Goal: Task Accomplishment & Management: Complete application form

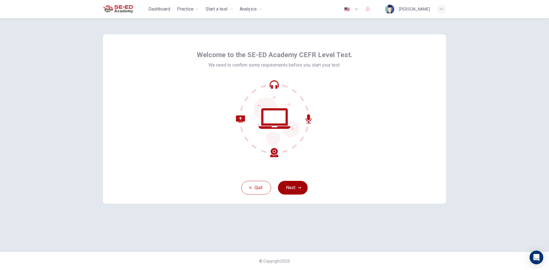
click at [298, 188] on icon "button" at bounding box center [299, 188] width 3 height 2
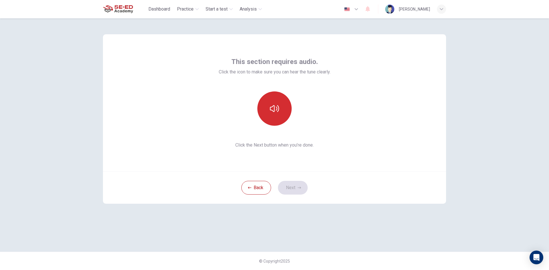
click at [279, 108] on button "button" at bounding box center [274, 109] width 34 height 34
drag, startPoint x: 279, startPoint y: 108, endPoint x: 287, endPoint y: 122, distance: 15.7
click at [279, 108] on button "button" at bounding box center [274, 109] width 34 height 34
click at [297, 187] on button "Next" at bounding box center [293, 188] width 30 height 14
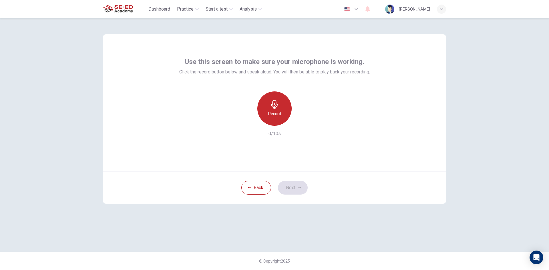
click at [275, 113] on h6 "Record" at bounding box center [274, 113] width 13 height 7
click at [280, 120] on div "Stop" at bounding box center [274, 109] width 34 height 34
click at [299, 123] on icon "button" at bounding box center [301, 121] width 6 height 6
click at [302, 122] on icon "button" at bounding box center [301, 121] width 4 height 4
click at [298, 188] on icon "button" at bounding box center [299, 187] width 3 height 3
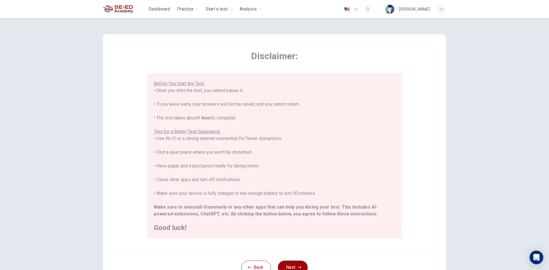
click at [291, 262] on button "Next" at bounding box center [293, 268] width 30 height 14
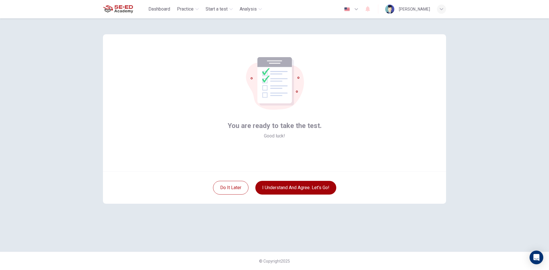
click at [284, 189] on button "I understand and agree. Let’s go!" at bounding box center [295, 188] width 81 height 14
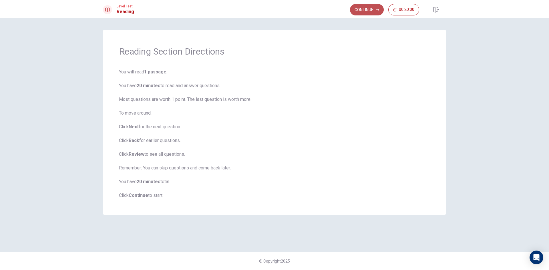
click at [361, 10] on button "Continue" at bounding box center [367, 9] width 34 height 11
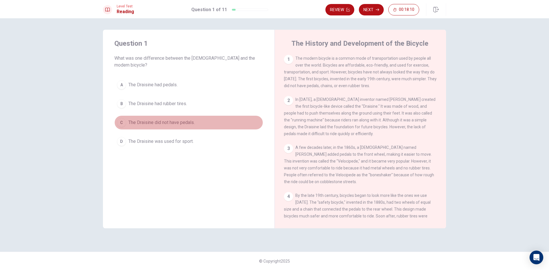
click at [122, 118] on div "C" at bounding box center [121, 122] width 9 height 9
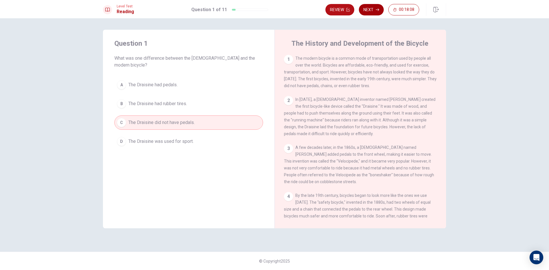
click at [372, 13] on button "Next" at bounding box center [371, 9] width 25 height 11
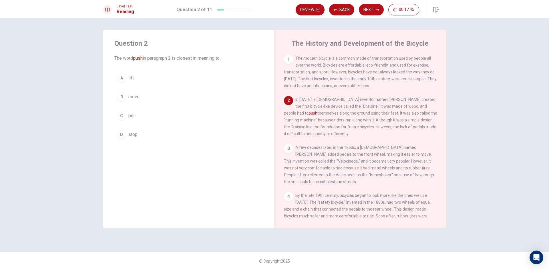
click at [122, 98] on div "B" at bounding box center [121, 96] width 9 height 9
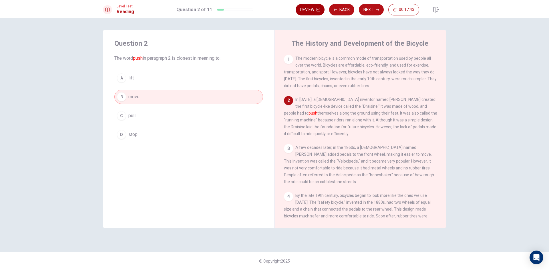
click at [335, 8] on button "Back" at bounding box center [341, 9] width 25 height 11
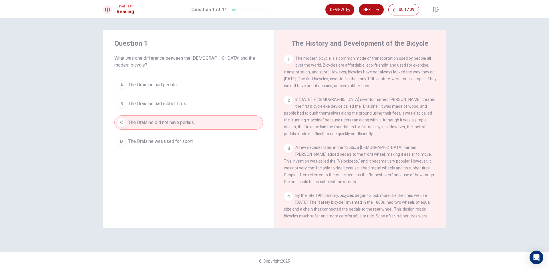
click at [171, 82] on span "The Draisine had pedals." at bounding box center [152, 85] width 49 height 7
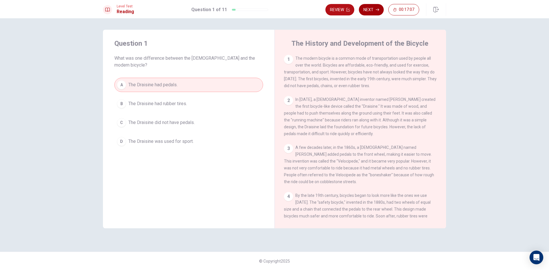
click at [372, 11] on button "Next" at bounding box center [371, 9] width 25 height 11
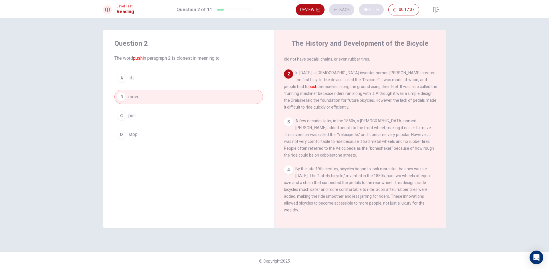
scroll to position [43, 0]
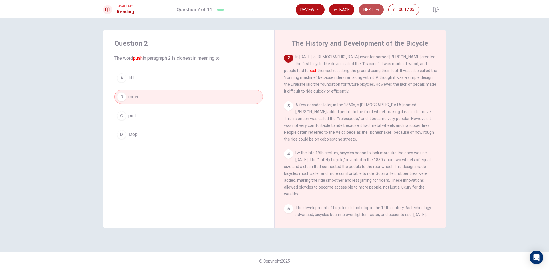
click at [370, 10] on button "Next" at bounding box center [371, 9] width 25 height 11
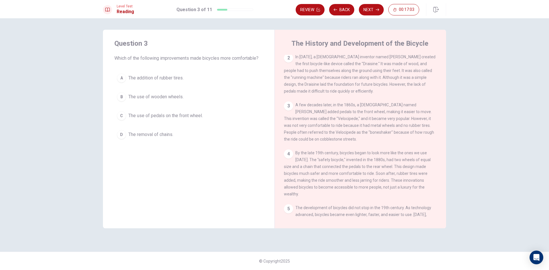
scroll to position [0, 0]
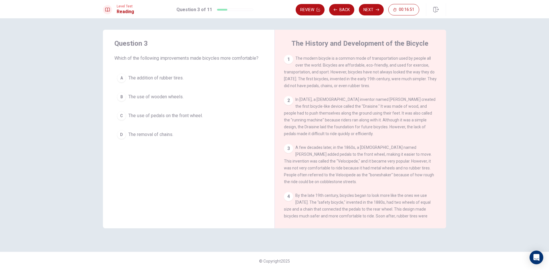
click at [182, 114] on span "The use of pedals on the front wheel." at bounding box center [165, 115] width 74 height 7
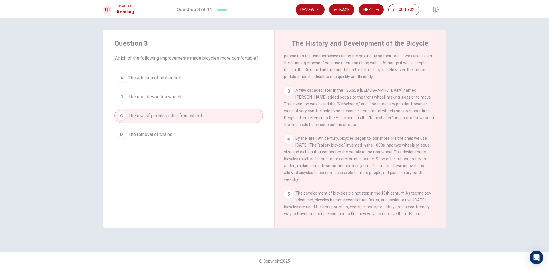
scroll to position [77, 0]
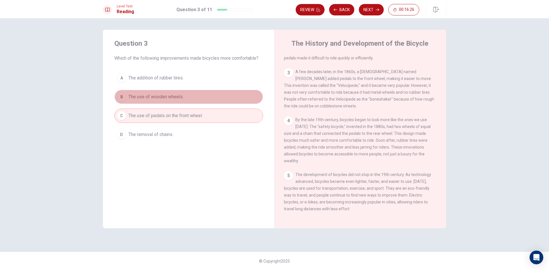
click at [140, 96] on span "The use of wooden wheels." at bounding box center [155, 97] width 55 height 7
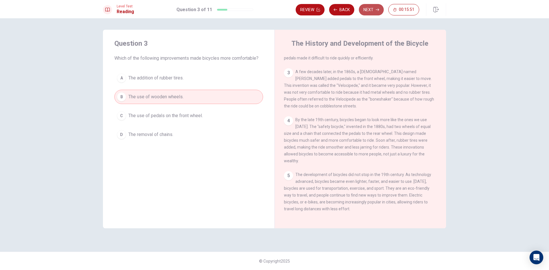
click at [371, 10] on button "Next" at bounding box center [371, 9] width 25 height 11
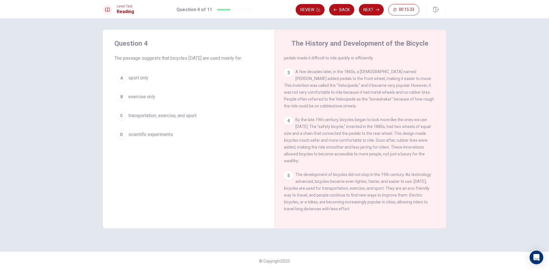
click at [158, 134] on span "scientific experiments" at bounding box center [150, 134] width 45 height 7
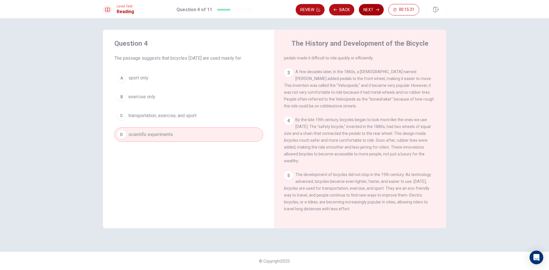
click at [375, 10] on button "Next" at bounding box center [371, 9] width 25 height 11
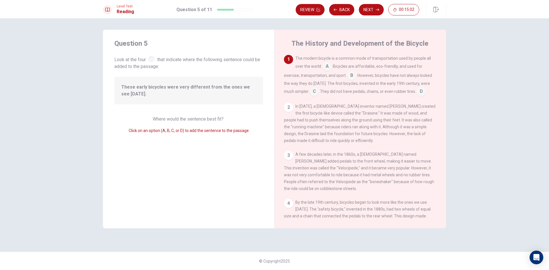
click at [315, 93] on input at bounding box center [314, 92] width 9 height 9
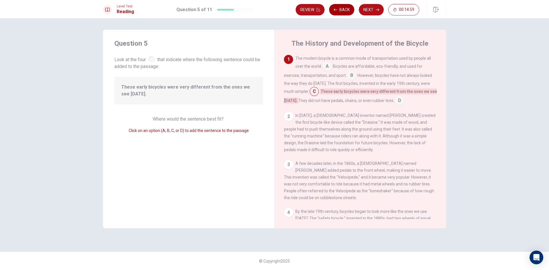
click at [340, 11] on button "Back" at bounding box center [341, 9] width 25 height 11
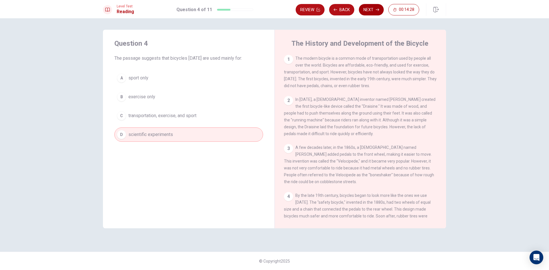
click at [367, 9] on button "Next" at bounding box center [371, 9] width 25 height 11
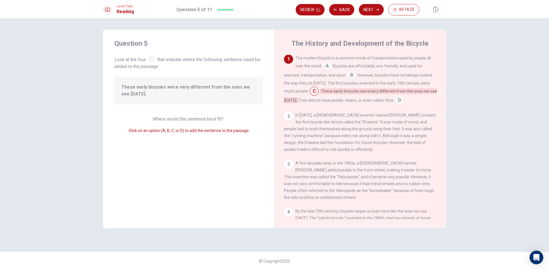
scroll to position [0, 0]
click at [351, 78] on input at bounding box center [351, 76] width 9 height 9
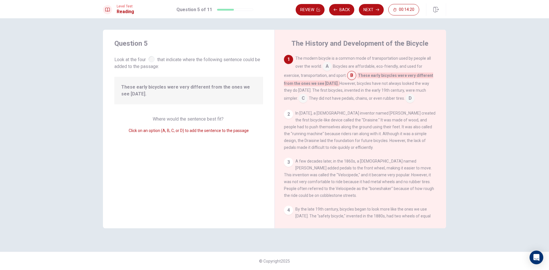
click at [299, 98] on input at bounding box center [303, 98] width 9 height 9
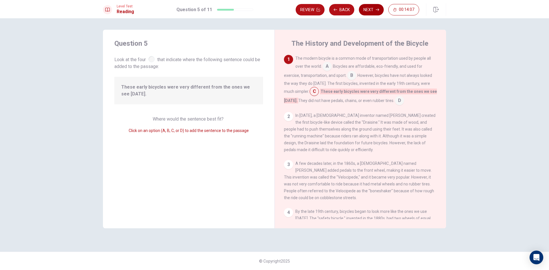
click at [374, 10] on button "Next" at bounding box center [371, 9] width 25 height 11
click at [374, 10] on div "Review Back Next 00:14:07" at bounding box center [358, 9] width 124 height 11
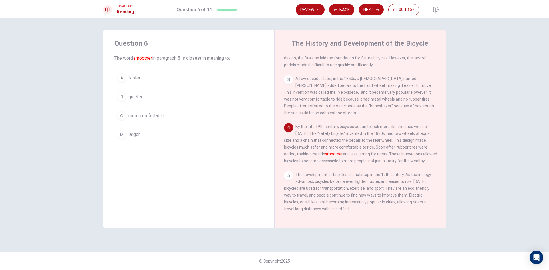
scroll to position [77, 0]
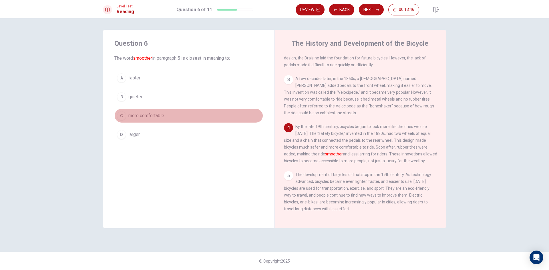
click at [123, 114] on div "C" at bounding box center [121, 115] width 9 height 9
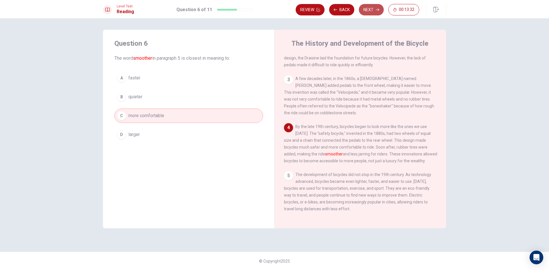
click at [372, 11] on button "Next" at bounding box center [371, 9] width 25 height 11
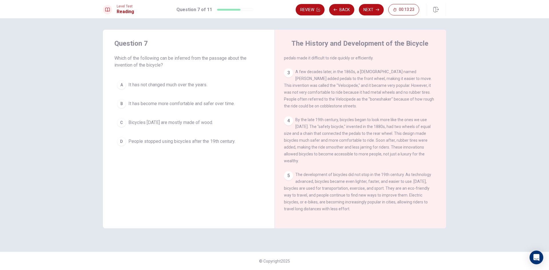
scroll to position [0, 0]
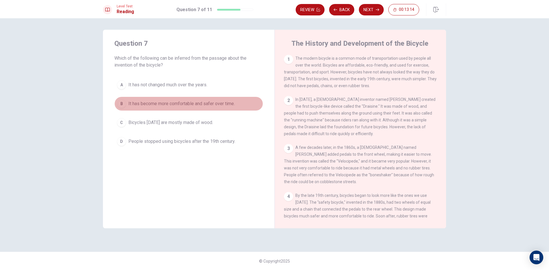
click at [121, 103] on div "B" at bounding box center [121, 103] width 9 height 9
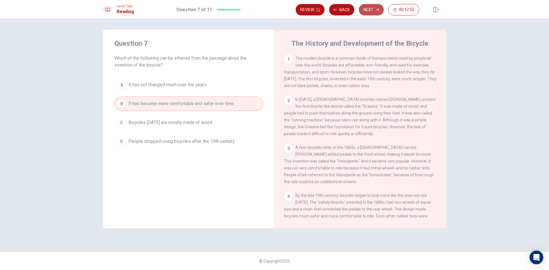
click at [372, 11] on button "Next" at bounding box center [371, 9] width 25 height 11
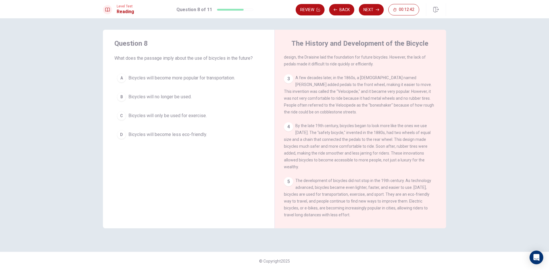
scroll to position [77, 0]
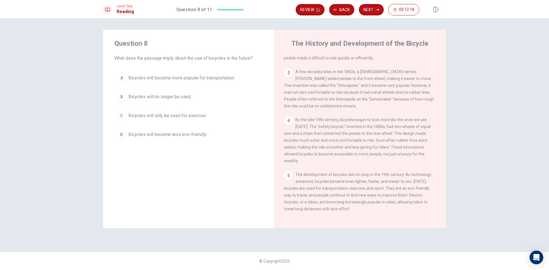
click at [125, 78] on div "A" at bounding box center [121, 78] width 9 height 9
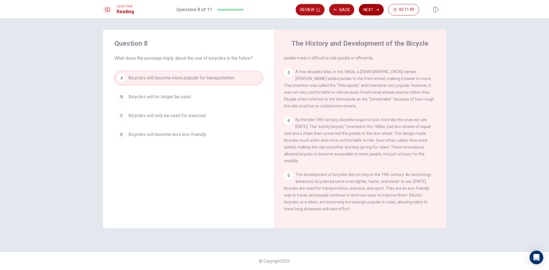
click at [362, 9] on button "Next" at bounding box center [371, 9] width 25 height 11
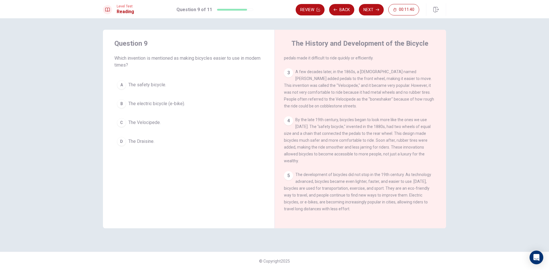
click at [179, 104] on span "The electric bicycle (e-bike)." at bounding box center [156, 103] width 57 height 7
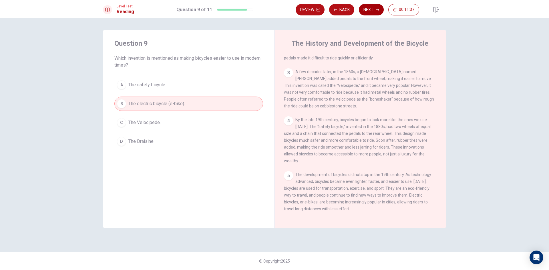
click at [370, 9] on button "Next" at bounding box center [371, 9] width 25 height 11
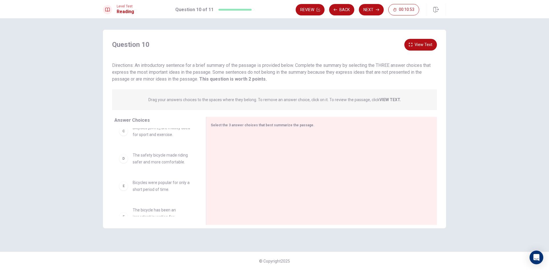
scroll to position [64, 0]
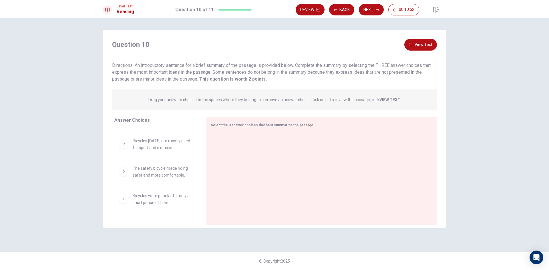
click at [128, 176] on div "D The safety bicycle made riding safer and more comfortable." at bounding box center [155, 172] width 73 height 14
drag, startPoint x: 125, startPoint y: 173, endPoint x: 239, endPoint y: 162, distance: 115.0
drag, startPoint x: 130, startPoint y: 172, endPoint x: 233, endPoint y: 171, distance: 103.0
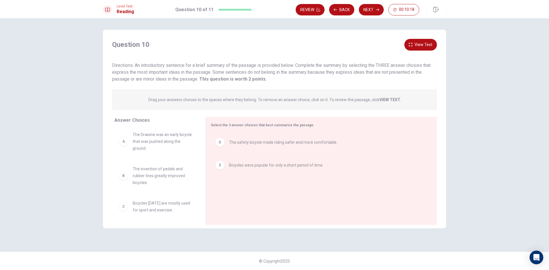
scroll to position [0, 0]
drag, startPoint x: 132, startPoint y: 182, endPoint x: 260, endPoint y: 185, distance: 127.9
click at [412, 46] on icon "button" at bounding box center [410, 44] width 3 height 3
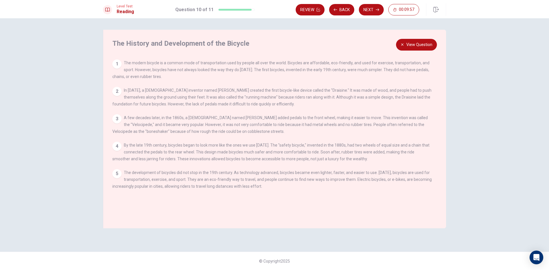
click at [404, 45] on icon "button" at bounding box center [402, 44] width 3 height 3
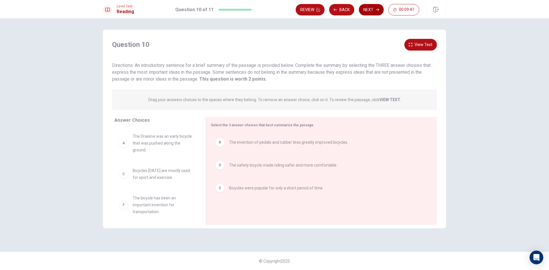
click at [375, 11] on button "Next" at bounding box center [371, 9] width 25 height 11
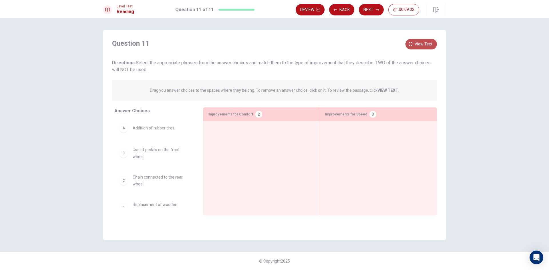
click at [421, 45] on span "View text" at bounding box center [424, 44] width 18 height 7
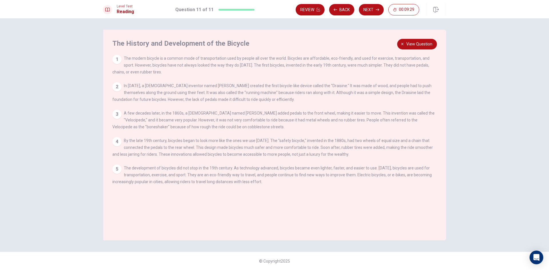
click at [418, 38] on div "The History and Development of the Bicycle 1 The modern bicycle is a common mod…" at bounding box center [274, 135] width 343 height 211
click at [416, 47] on span "View question" at bounding box center [420, 44] width 26 height 7
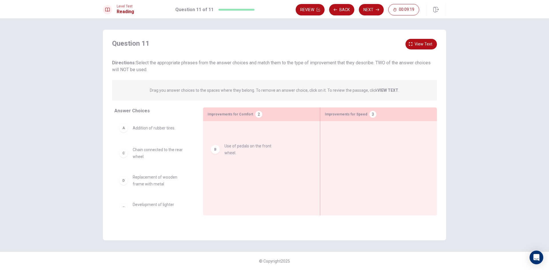
drag, startPoint x: 124, startPoint y: 159, endPoint x: 225, endPoint y: 154, distance: 101.4
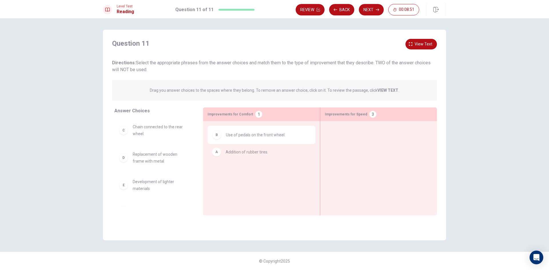
drag, startPoint x: 157, startPoint y: 128, endPoint x: 249, endPoint y: 154, distance: 96.3
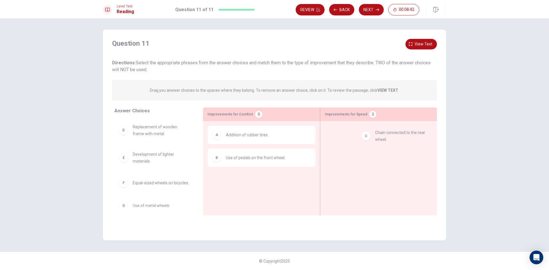
drag, startPoint x: 153, startPoint y: 131, endPoint x: 387, endPoint y: 135, distance: 234.3
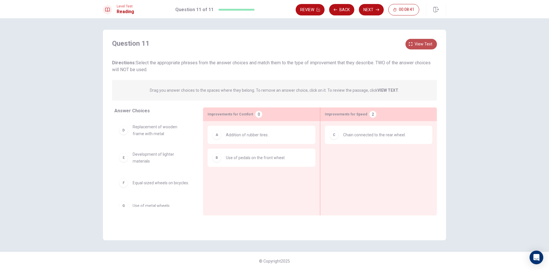
click at [416, 41] on span "View text" at bounding box center [424, 44] width 18 height 7
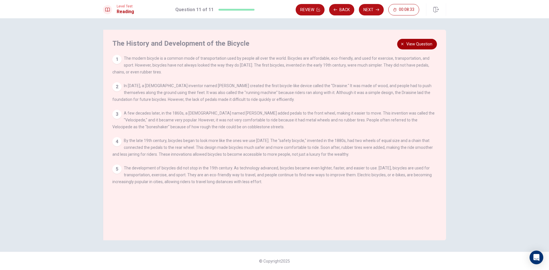
click at [415, 47] on span "View question" at bounding box center [420, 44] width 26 height 7
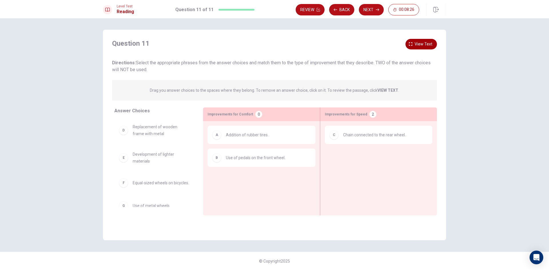
click at [409, 43] on button "View text" at bounding box center [421, 44] width 31 height 11
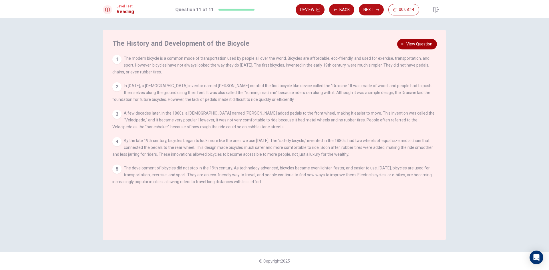
click at [423, 44] on span "View question" at bounding box center [420, 44] width 26 height 7
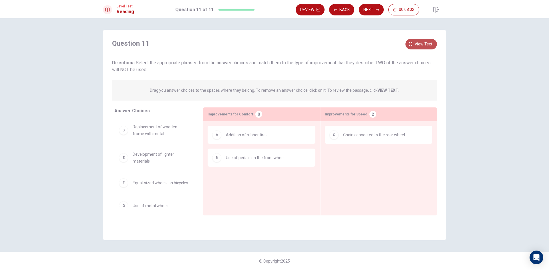
click at [417, 40] on button "View text" at bounding box center [421, 44] width 31 height 11
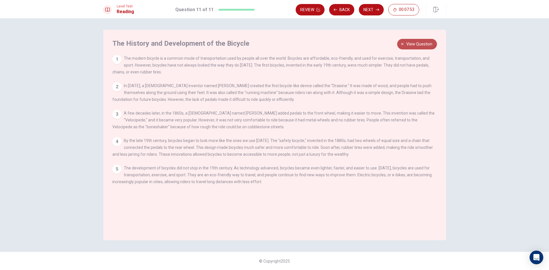
click at [412, 46] on span "View question" at bounding box center [420, 44] width 26 height 7
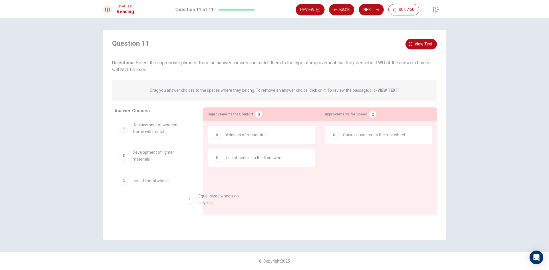
scroll to position [2, 0]
drag, startPoint x: 138, startPoint y: 186, endPoint x: 244, endPoint y: 175, distance: 106.1
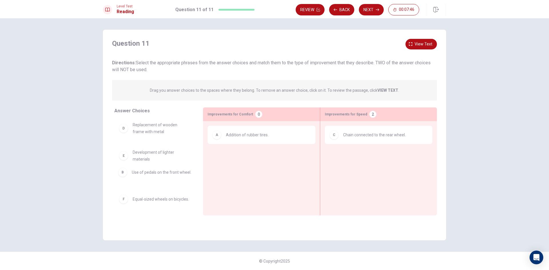
drag, startPoint x: 226, startPoint y: 161, endPoint x: 127, endPoint y: 177, distance: 100.3
drag, startPoint x: 140, startPoint y: 177, endPoint x: 245, endPoint y: 161, distance: 105.3
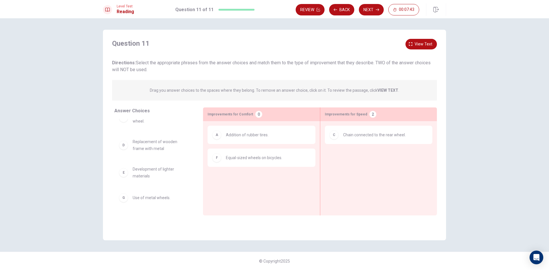
scroll to position [13, 0]
click at [430, 42] on span "View text" at bounding box center [424, 44] width 18 height 7
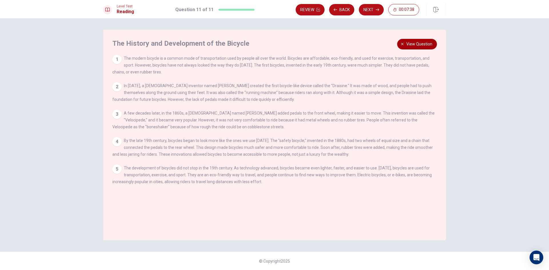
click at [412, 46] on span "View question" at bounding box center [420, 44] width 26 height 7
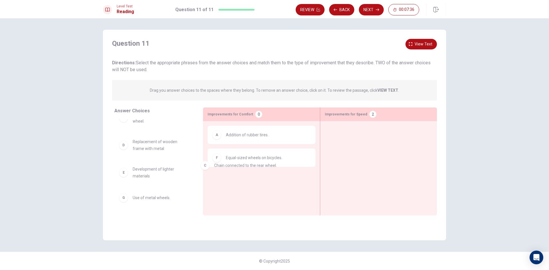
drag, startPoint x: 383, startPoint y: 136, endPoint x: 257, endPoint y: 168, distance: 130.5
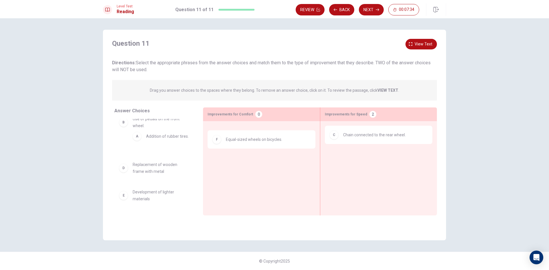
scroll to position [1, 0]
drag, startPoint x: 238, startPoint y: 138, endPoint x: 161, endPoint y: 139, distance: 77.3
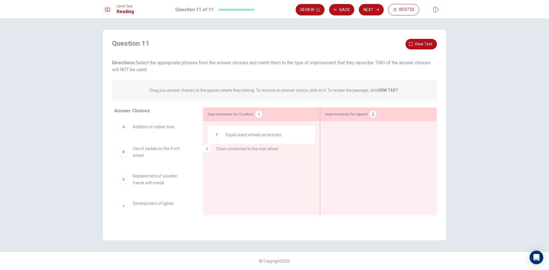
drag, startPoint x: 351, startPoint y: 137, endPoint x: 228, endPoint y: 151, distance: 124.0
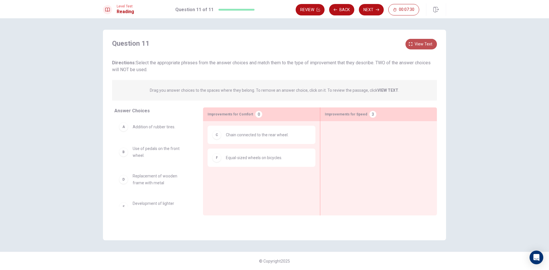
click at [415, 46] on span "View text" at bounding box center [424, 44] width 18 height 7
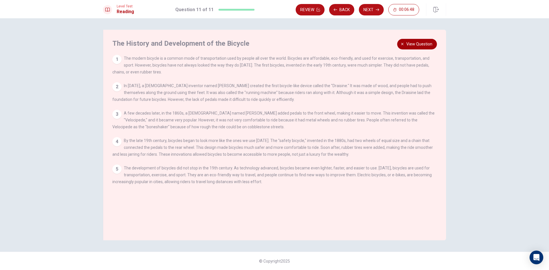
click at [408, 46] on span "View question" at bounding box center [420, 44] width 26 height 7
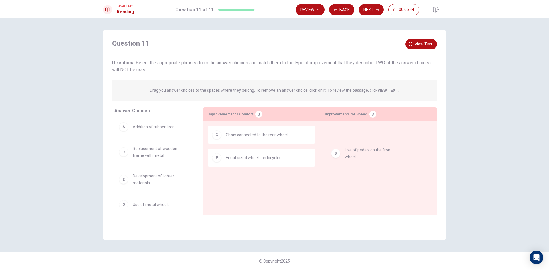
drag, startPoint x: 151, startPoint y: 154, endPoint x: 366, endPoint y: 157, distance: 215.2
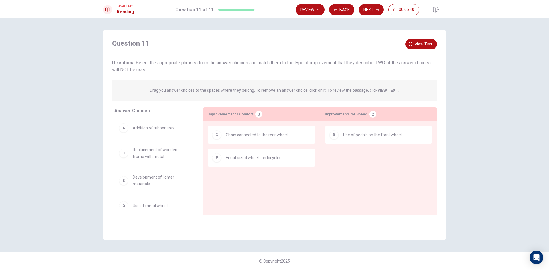
scroll to position [2, 0]
drag, startPoint x: 150, startPoint y: 206, endPoint x: 398, endPoint y: 160, distance: 252.1
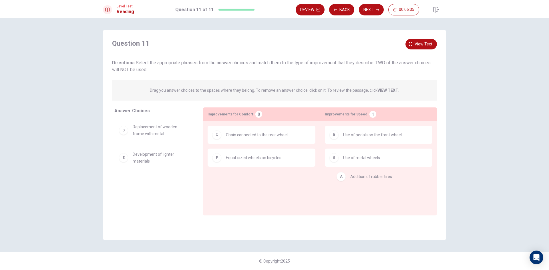
drag, startPoint x: 132, startPoint y: 131, endPoint x: 352, endPoint y: 181, distance: 225.5
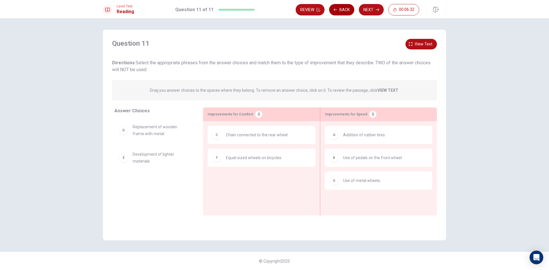
click at [344, 11] on button "Back" at bounding box center [341, 9] width 25 height 11
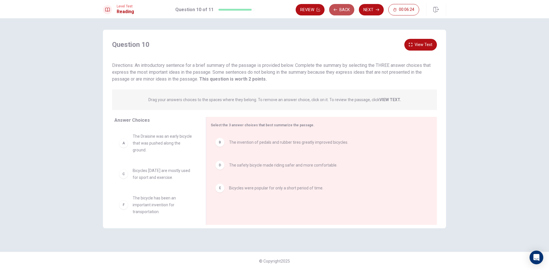
click at [347, 13] on button "Back" at bounding box center [341, 9] width 25 height 11
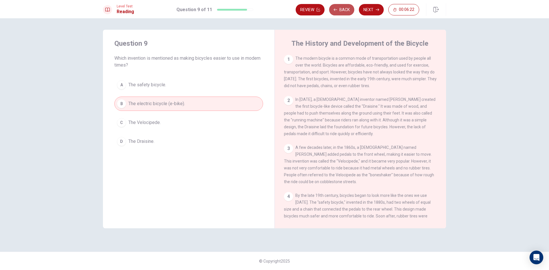
click at [347, 12] on button "Back" at bounding box center [341, 9] width 25 height 11
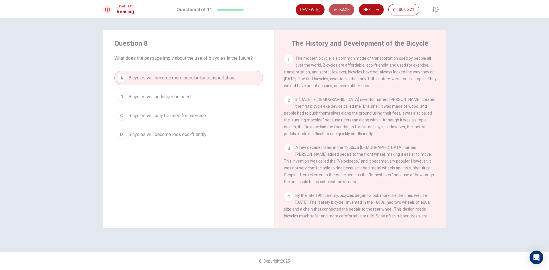
click at [347, 12] on button "Back" at bounding box center [341, 9] width 25 height 11
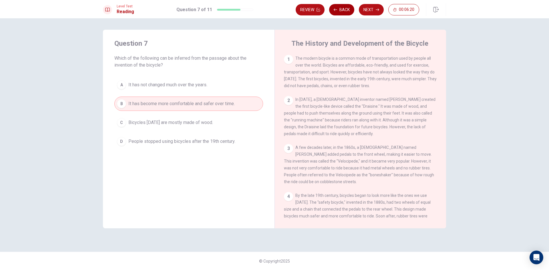
click at [347, 12] on button "Back" at bounding box center [341, 9] width 25 height 11
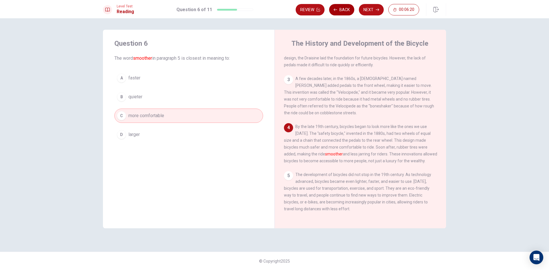
scroll to position [77, 0]
click at [347, 12] on button "Back" at bounding box center [341, 9] width 25 height 11
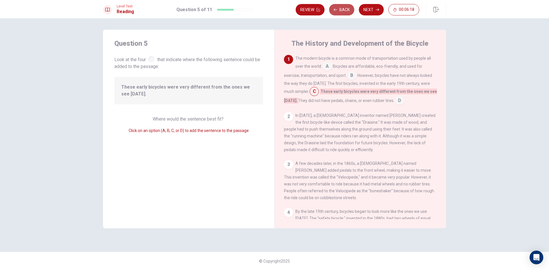
click at [347, 12] on button "Back" at bounding box center [341, 9] width 25 height 11
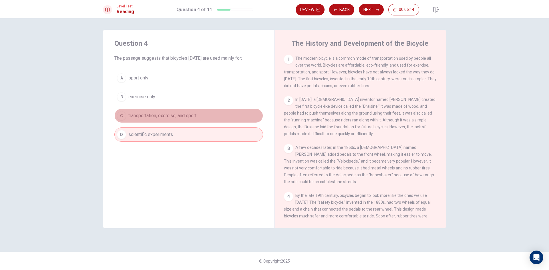
click at [169, 117] on span "transportation, exercise, and sport" at bounding box center [162, 115] width 68 height 7
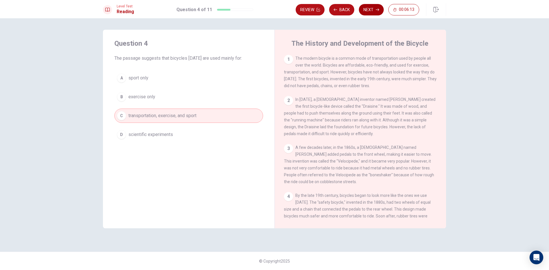
click at [372, 11] on button "Next" at bounding box center [371, 9] width 25 height 11
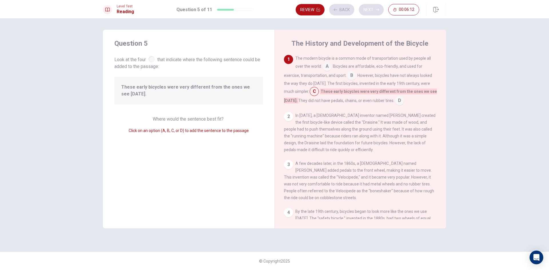
click at [372, 11] on div "Review Back Next 00:06:12" at bounding box center [358, 9] width 124 height 11
click at [367, 8] on button "Next" at bounding box center [371, 9] width 25 height 11
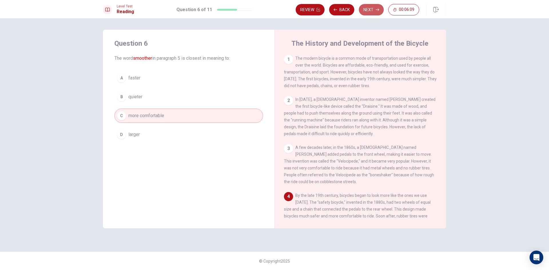
click at [368, 9] on button "Next" at bounding box center [371, 9] width 25 height 11
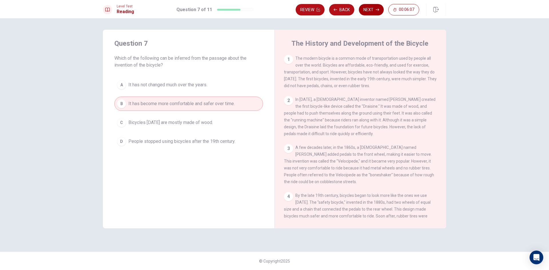
click at [368, 13] on button "Next" at bounding box center [371, 9] width 25 height 11
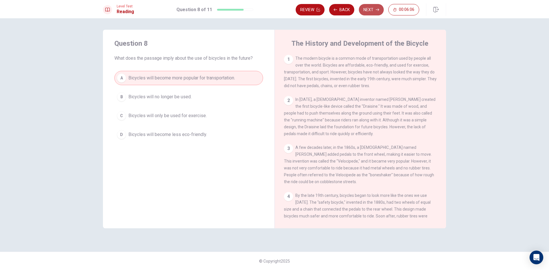
click at [368, 13] on button "Next" at bounding box center [371, 9] width 25 height 11
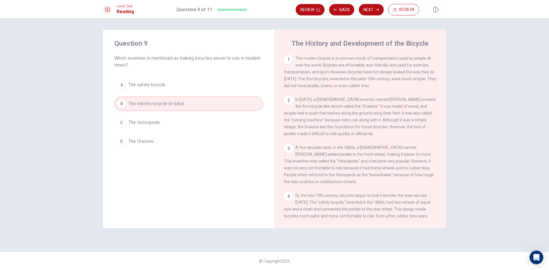
click at [370, 11] on button "Next" at bounding box center [371, 9] width 25 height 11
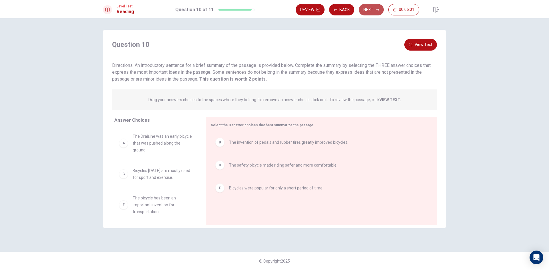
click at [376, 9] on icon "button" at bounding box center [377, 9] width 3 height 3
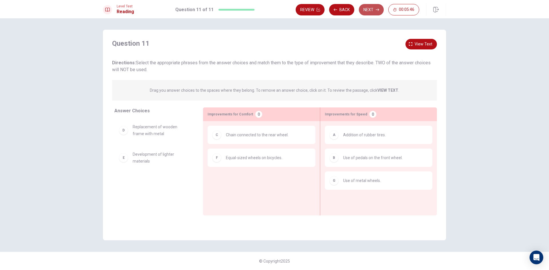
click at [370, 12] on button "Next" at bounding box center [371, 9] width 25 height 11
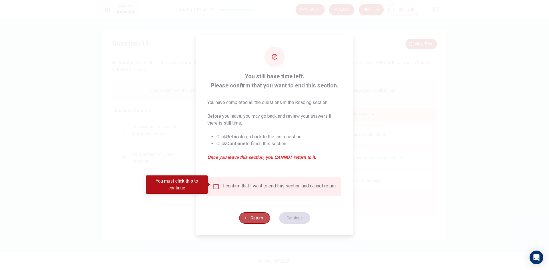
click at [250, 223] on button "Return" at bounding box center [254, 218] width 31 height 11
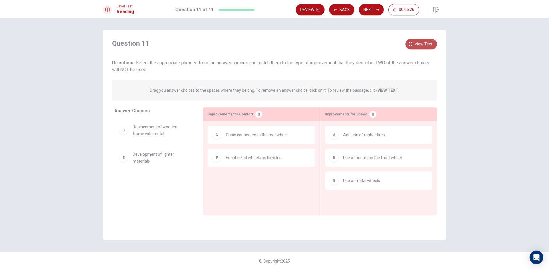
click at [422, 39] on button "View text" at bounding box center [421, 44] width 31 height 11
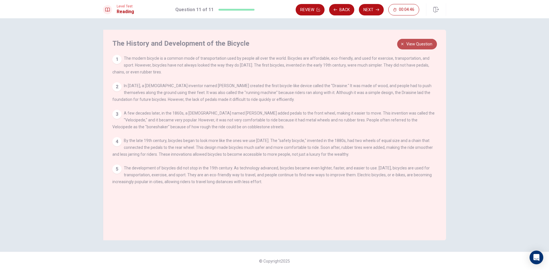
click at [405, 46] on button "View question" at bounding box center [417, 44] width 40 height 11
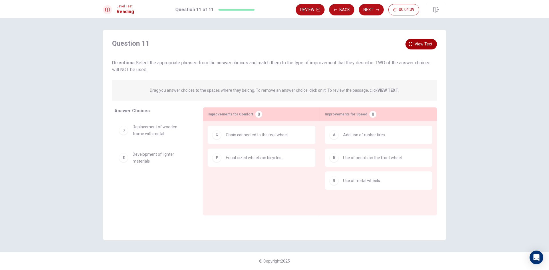
click at [412, 45] on icon "button" at bounding box center [410, 43] width 3 height 3
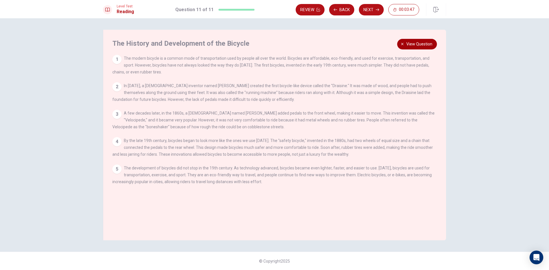
click at [401, 41] on button "View question" at bounding box center [417, 44] width 40 height 11
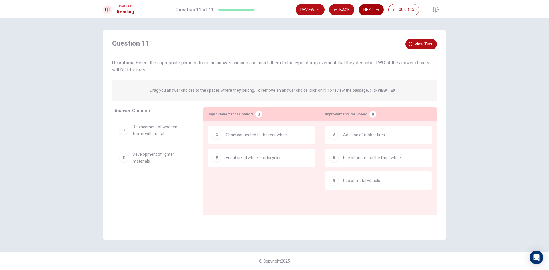
click at [368, 7] on button "Next" at bounding box center [371, 9] width 25 height 11
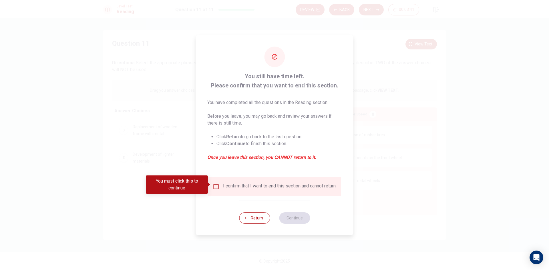
click at [214, 183] on input "You must click this to continue" at bounding box center [216, 186] width 7 height 7
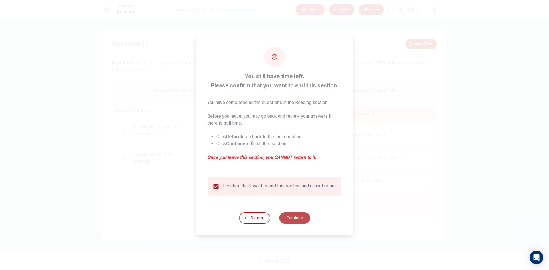
click at [300, 221] on button "Continue" at bounding box center [294, 218] width 31 height 11
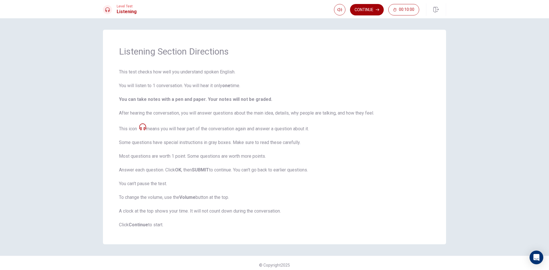
click at [366, 11] on button "Continue" at bounding box center [367, 9] width 34 height 11
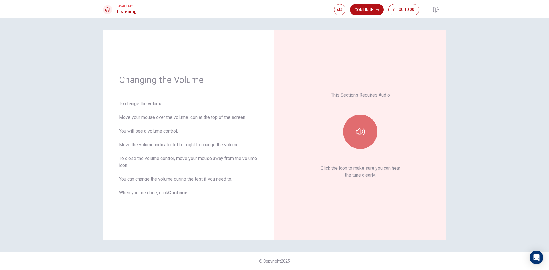
click at [355, 132] on button "button" at bounding box center [360, 132] width 34 height 34
click at [357, 133] on icon "button" at bounding box center [360, 131] width 9 height 7
click at [375, 13] on button "Continue" at bounding box center [367, 9] width 34 height 11
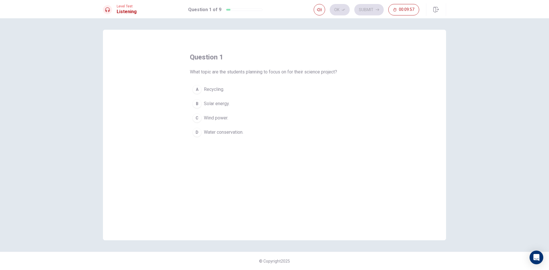
click at [201, 118] on div "C" at bounding box center [197, 118] width 9 height 9
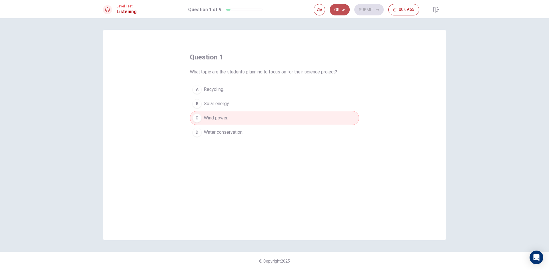
click at [340, 8] on button "Ok" at bounding box center [340, 9] width 20 height 11
click at [367, 11] on button "Submit" at bounding box center [368, 9] width 29 height 11
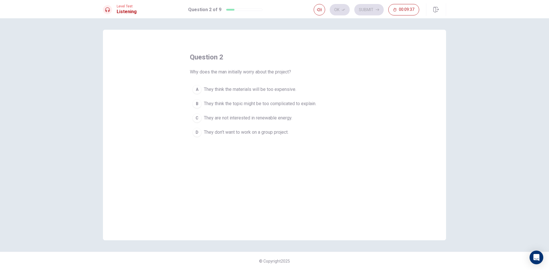
click at [196, 101] on div "B" at bounding box center [197, 103] width 9 height 9
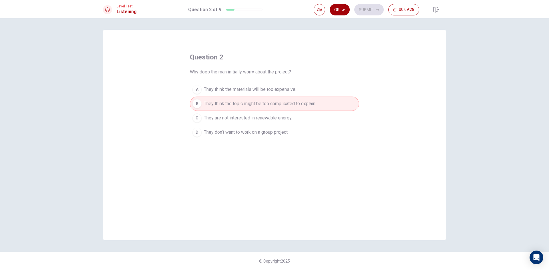
click at [339, 9] on button "Ok" at bounding box center [340, 9] width 20 height 11
click at [362, 6] on button "Submit" at bounding box center [368, 9] width 29 height 11
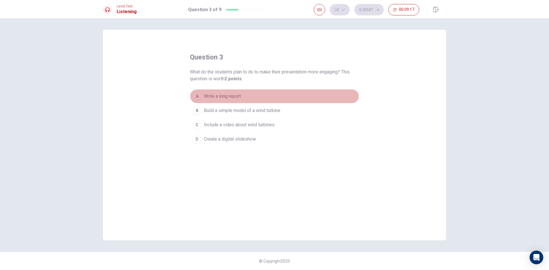
click at [200, 97] on div "A" at bounding box center [197, 96] width 9 height 9
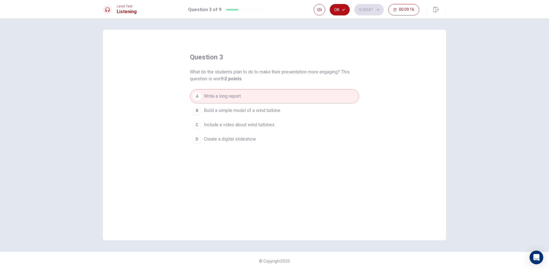
click at [203, 125] on button "C Include a video about wind turbines." at bounding box center [274, 125] width 169 height 14
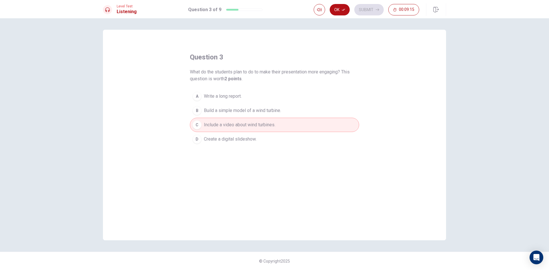
click at [201, 98] on div "A" at bounding box center [197, 96] width 9 height 9
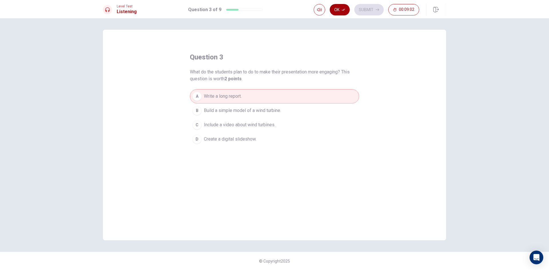
click at [334, 13] on button "Ok" at bounding box center [340, 9] width 20 height 11
click at [372, 8] on button "Submit" at bounding box center [368, 9] width 29 height 11
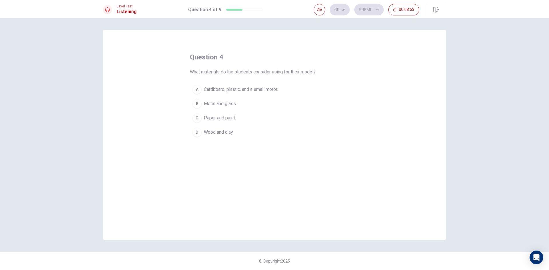
click at [211, 90] on span "Cardboard, plastic, and a small motor." at bounding box center [241, 89] width 74 height 7
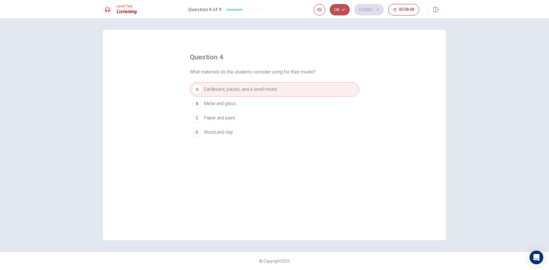
click at [338, 11] on button "Ok" at bounding box center [340, 9] width 20 height 11
click at [373, 9] on button "Submit" at bounding box center [368, 9] width 29 height 11
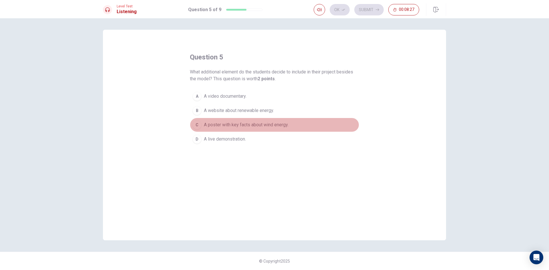
click at [248, 126] on span "A poster with key facts about wind energy." at bounding box center [246, 125] width 85 height 7
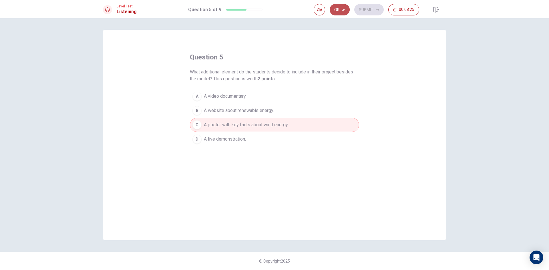
click at [338, 11] on button "Ok" at bounding box center [340, 9] width 20 height 11
click at [372, 12] on button "Submit" at bounding box center [368, 9] width 29 height 11
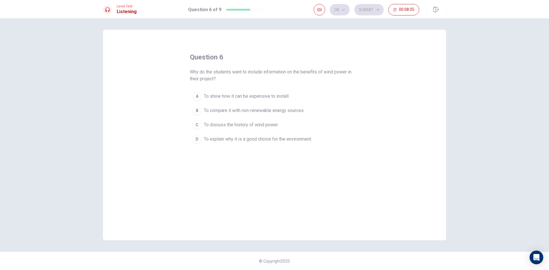
click at [200, 138] on div "D" at bounding box center [197, 139] width 9 height 9
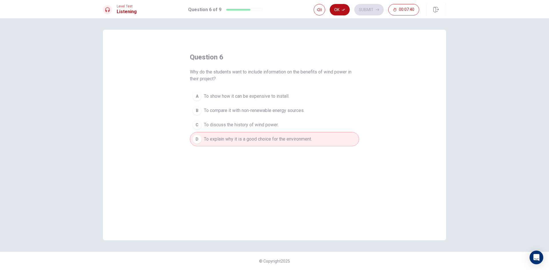
click at [272, 126] on span "To discuss the history of wind power." at bounding box center [241, 125] width 75 height 7
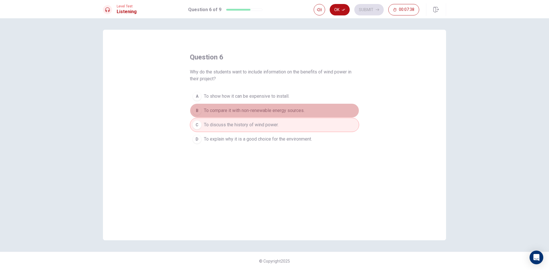
click at [273, 114] on button "B To compare it with non-renewable energy sources." at bounding box center [274, 111] width 169 height 14
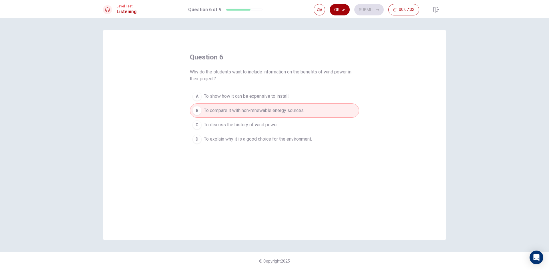
click at [342, 12] on button "Ok" at bounding box center [340, 9] width 20 height 11
click at [368, 11] on button "Submit" at bounding box center [368, 9] width 29 height 11
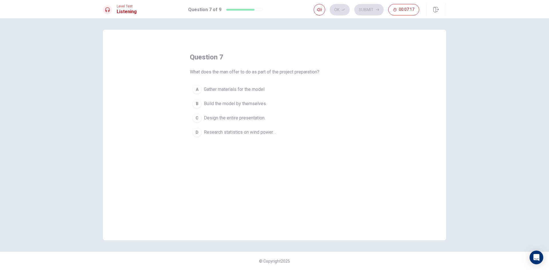
click at [250, 132] on span "Research statistics on wind power. ." at bounding box center [240, 132] width 72 height 7
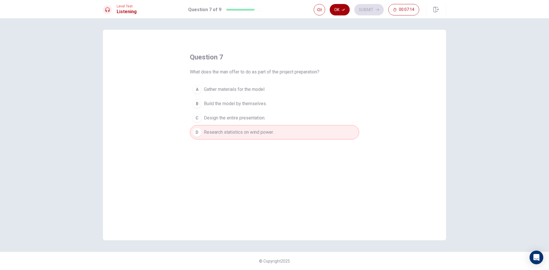
click at [340, 10] on button "Ok" at bounding box center [340, 9] width 20 height 11
click at [367, 8] on button "Submit" at bounding box center [368, 9] width 29 height 11
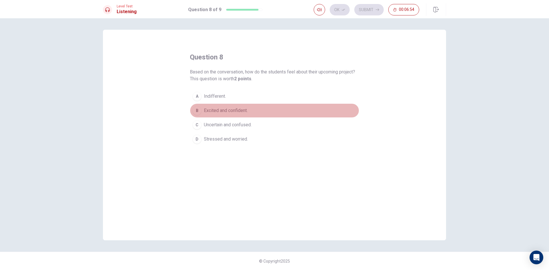
click at [198, 110] on div "B" at bounding box center [197, 110] width 9 height 9
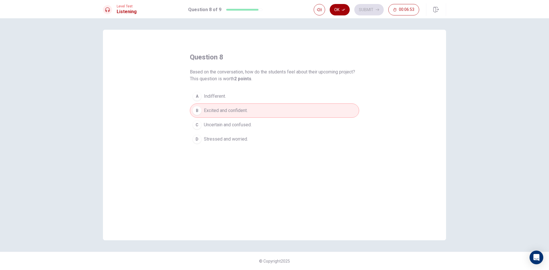
click at [337, 9] on button "Ok" at bounding box center [340, 9] width 20 height 11
click at [376, 10] on icon "button" at bounding box center [377, 9] width 3 height 3
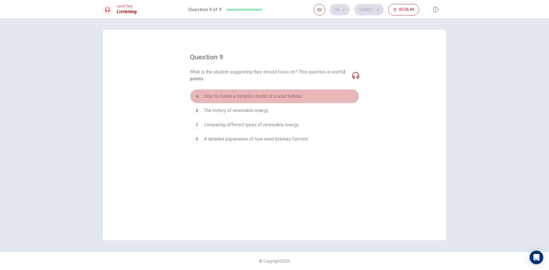
click at [201, 94] on button "A How to create a complex model of a wind turbine." at bounding box center [274, 96] width 169 height 14
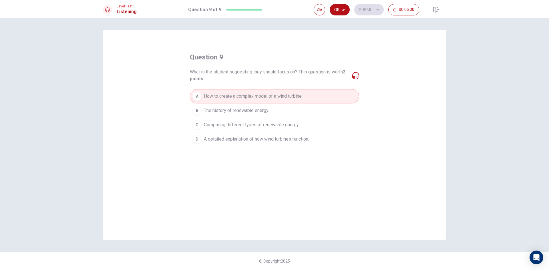
click at [355, 78] on icon at bounding box center [355, 75] width 7 height 7
click at [353, 76] on icon at bounding box center [355, 75] width 7 height 7
click at [356, 77] on icon at bounding box center [355, 75] width 7 height 7
click at [258, 124] on span "Comparing different types of renewable energy." at bounding box center [252, 125] width 96 height 7
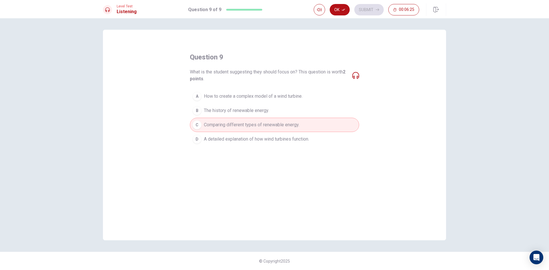
click at [259, 113] on span "The history of renewable energy." at bounding box center [236, 110] width 65 height 7
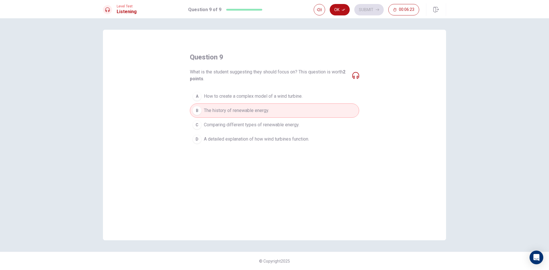
click at [263, 122] on span "Comparing different types of renewable energy." at bounding box center [252, 125] width 96 height 7
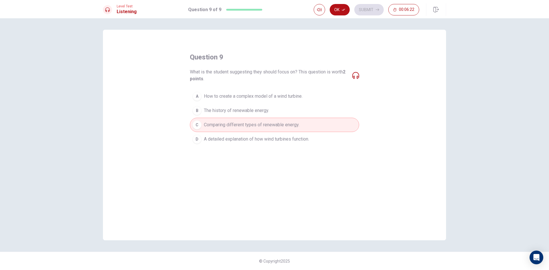
click at [279, 95] on span "How to create a complex model of a wind turbine." at bounding box center [253, 96] width 99 height 7
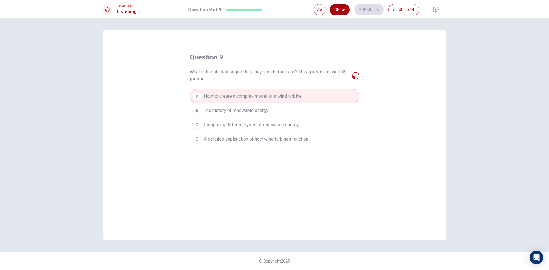
click at [343, 8] on button "Ok" at bounding box center [340, 9] width 20 height 11
click at [367, 11] on button "Submit" at bounding box center [368, 9] width 29 height 11
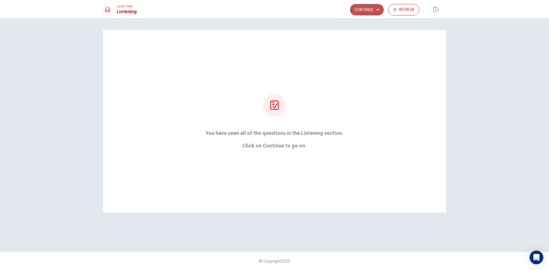
click at [367, 11] on button "Continue" at bounding box center [367, 9] width 34 height 11
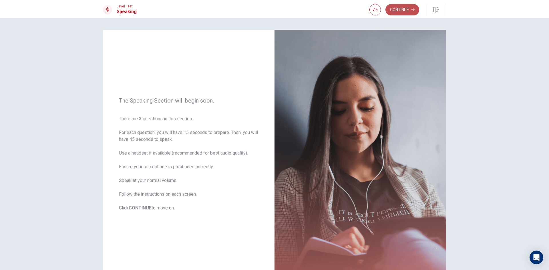
click at [403, 7] on button "Continue" at bounding box center [403, 9] width 34 height 11
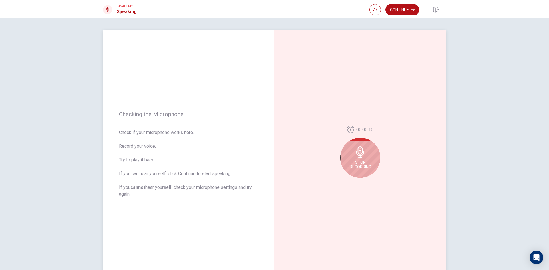
click at [362, 155] on icon at bounding box center [360, 151] width 8 height 11
click at [367, 181] on button "Play Audio" at bounding box center [367, 183] width 8 height 8
click at [354, 185] on button "Record Again" at bounding box center [354, 183] width 8 height 8
click at [365, 161] on span "Stop Recording" at bounding box center [360, 164] width 21 height 9
click at [365, 183] on icon "Play Audio" at bounding box center [366, 182] width 3 height 3
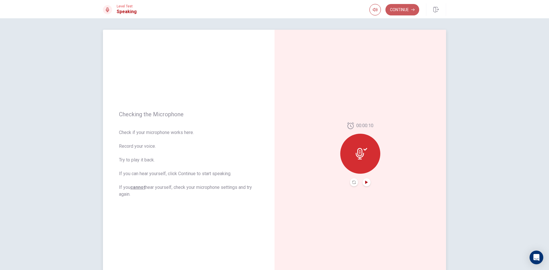
click at [402, 13] on button "Continue" at bounding box center [403, 9] width 34 height 11
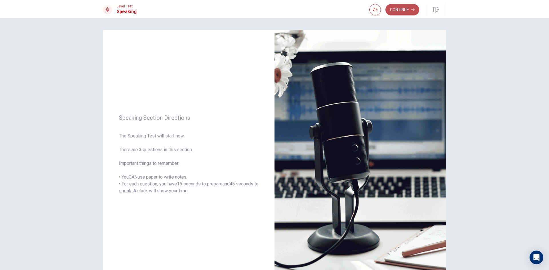
click at [395, 12] on button "Continue" at bounding box center [403, 9] width 34 height 11
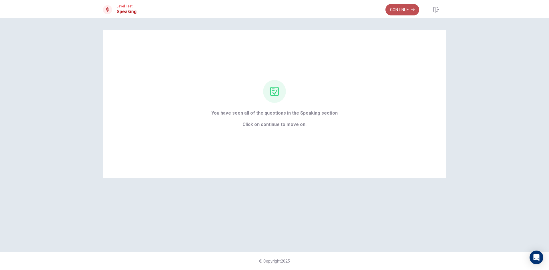
click at [405, 10] on button "Continue" at bounding box center [403, 9] width 34 height 11
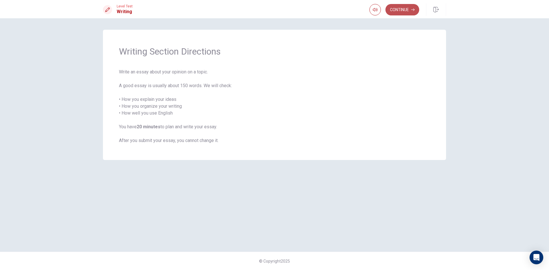
click at [400, 9] on button "Continue" at bounding box center [403, 9] width 34 height 11
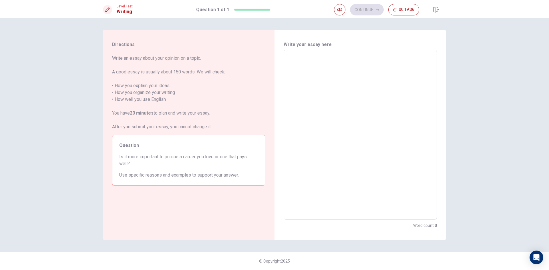
click at [304, 65] on textarea at bounding box center [360, 135] width 145 height 161
type textarea "i"
type textarea "x"
type textarea "it"
type textarea "x"
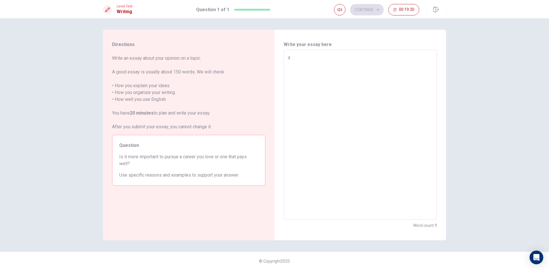
type textarea "it"
type textarea "x"
type textarea "it i"
type textarea "x"
type textarea "it"
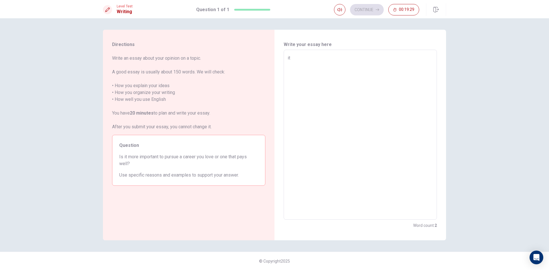
type textarea "x"
type textarea "it"
type textarea "x"
type textarea "i"
type textarea "x"
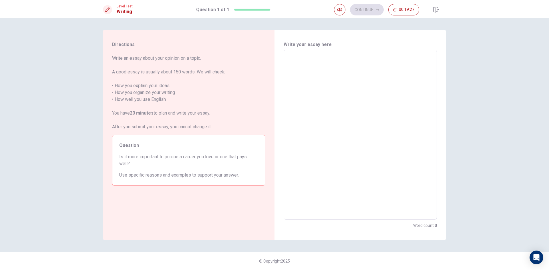
type textarea "I"
type textarea "x"
type textarea "It"
type textarea "x"
type textarea "It"
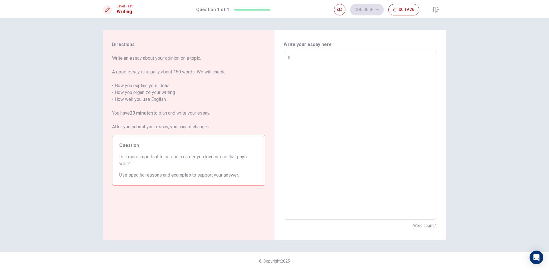
type textarea "x"
type textarea "It i"
type textarea "x"
type textarea "It is"
type textarea "x"
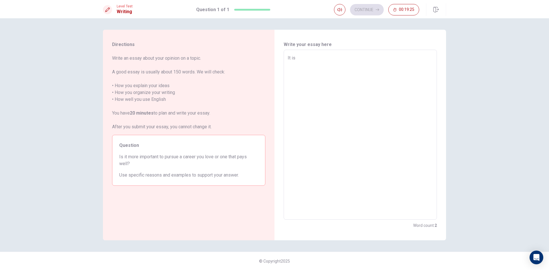
type textarea "It is"
type textarea "x"
type textarea "It is m"
type textarea "x"
type textarea "It is ma"
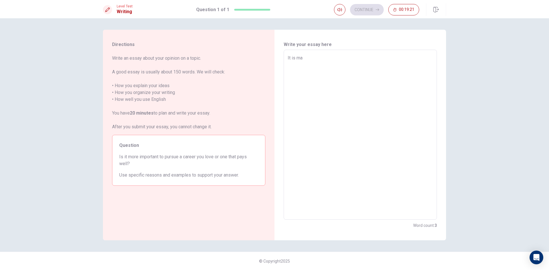
type textarea "x"
type textarea "It is mak"
type textarea "x"
type textarea "It is make"
type textarea "x"
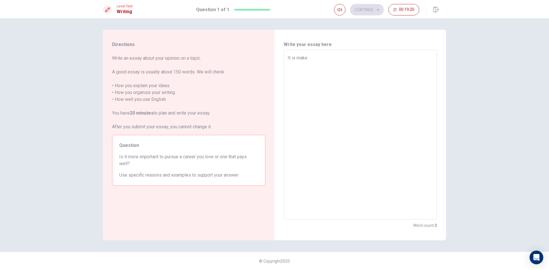
type textarea "It is make"
type textarea "x"
type textarea "It is make m"
type textarea "x"
type textarea "It is make ma"
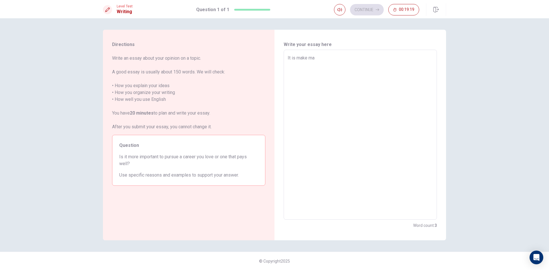
type textarea "x"
type textarea "It is make ma"
type textarea "x"
type textarea "It is make ma h"
type textarea "x"
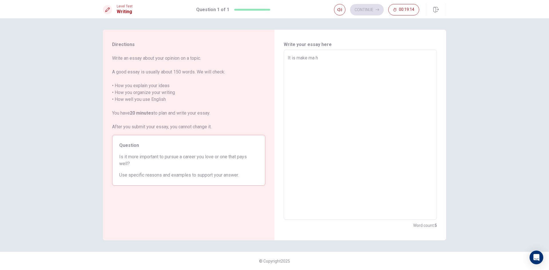
type textarea "It is make ma"
type textarea "x"
type textarea "It is make ma"
type textarea "x"
type textarea "It is make m"
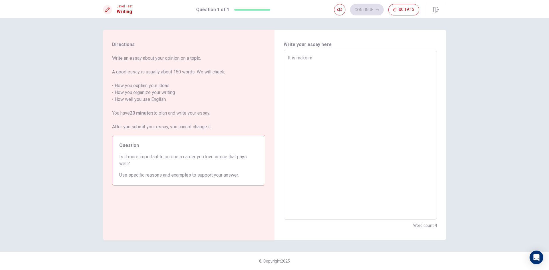
type textarea "x"
type textarea "It is make me"
type textarea "x"
type textarea "It is make me"
type textarea "x"
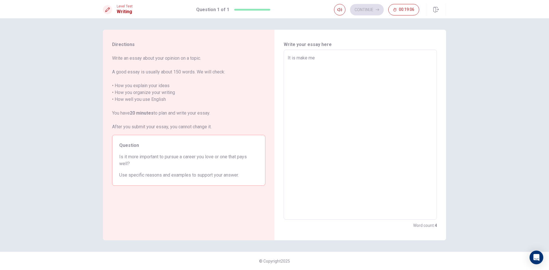
type textarea "It is make me h"
type textarea "x"
type textarea "It is make me ha"
type textarea "x"
type textarea "It is make me hap"
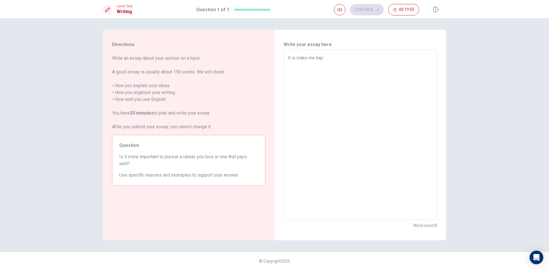
type textarea "x"
type textarea "It is make me happ"
type textarea "x"
type textarea "It is make me happi"
type textarea "x"
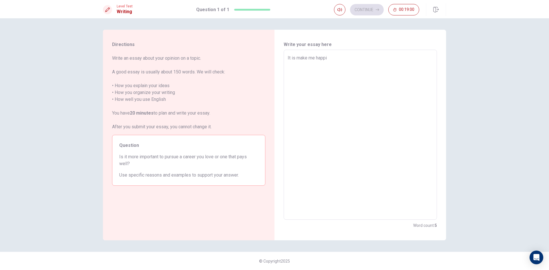
type textarea "It is make me happie"
type textarea "x"
type textarea "It is make me happies"
type textarea "x"
type textarea "It is make me happie"
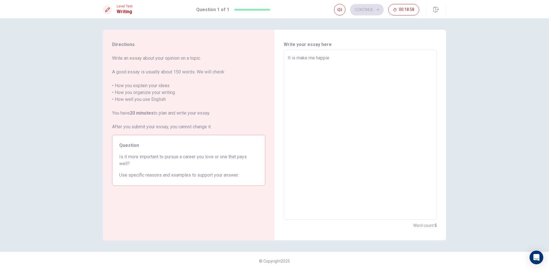
type textarea "x"
type textarea "It is make me happi"
type textarea "x"
type textarea "It is make me happ"
type textarea "x"
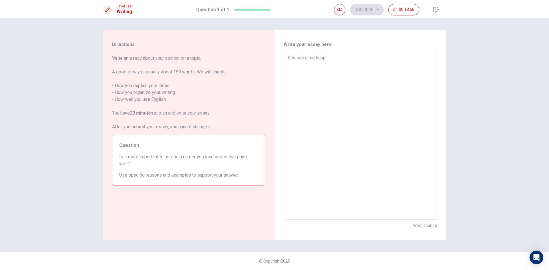
type textarea "It is make me happy"
type textarea "x"
type textarea "It is make me happyn"
type textarea "x"
type textarea "It is make me happyne"
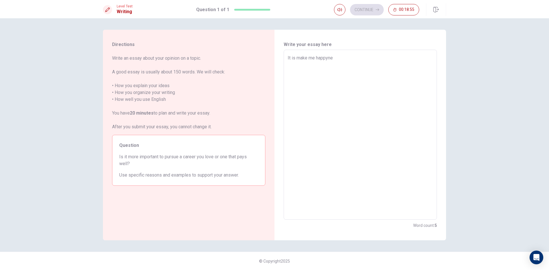
type textarea "x"
type textarea "It is make me happynes"
type textarea "x"
type textarea "It is make me happyness"
click at [328, 58] on textarea "It is make me happyness" at bounding box center [360, 135] width 145 height 161
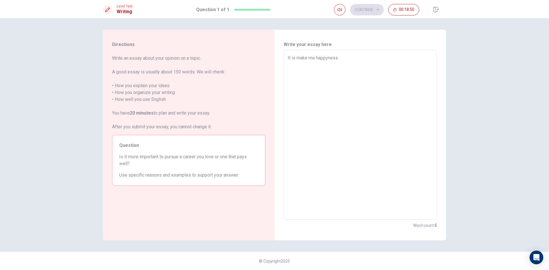
type textarea "x"
type textarea "It is make me happness"
type textarea "x"
type textarea "It is make me happiness"
click at [351, 61] on textarea "It is make me happiness" at bounding box center [360, 135] width 145 height 161
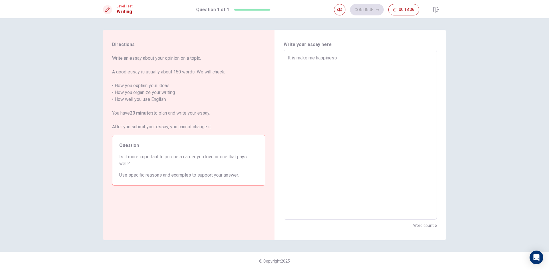
type textarea "x"
type textarea "It is make me happiness"
type textarea "x"
type textarea "It is make me happiness"
type textarea "x"
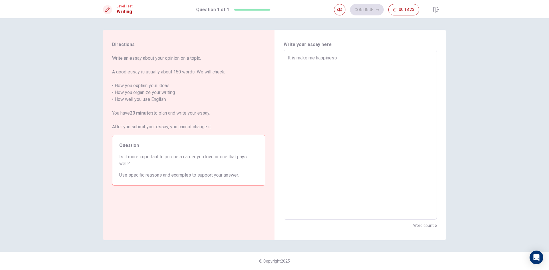
type textarea "It is make me happiness."
type textarea "x"
type textarea "It is make me happiness."
type textarea "x"
type textarea "It is make me happiness. I"
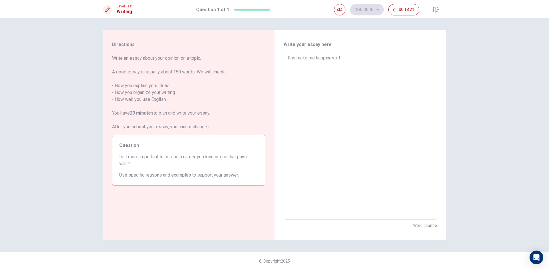
type textarea "x"
type textarea "It is make me happiness. In"
type textarea "x"
type textarea "It is make me happiness. In"
type textarea "x"
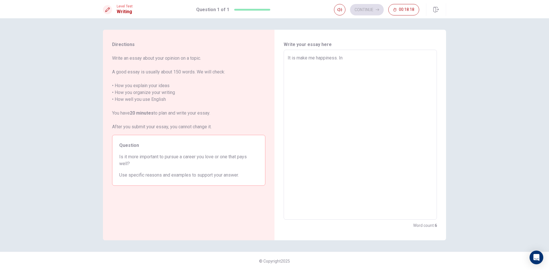
type textarea "It is make me happiness. In m"
type textarea "x"
type textarea "It is make me happiness. In my"
type textarea "x"
type textarea "It is make me happiness. In my"
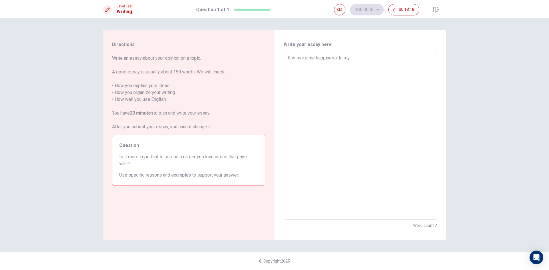
type textarea "x"
type textarea "It is make me happiness. In my l"
type textarea "x"
type textarea "It is make me happiness. In my li"
type textarea "x"
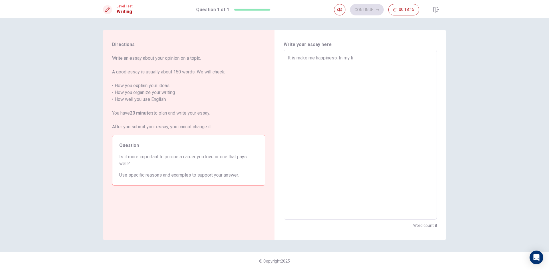
type textarea "It is make me happiness. In my lif"
type textarea "x"
type textarea "It is make me happiness. In my life"
type textarea "x"
type textarea "It is make me happiness. In my life"
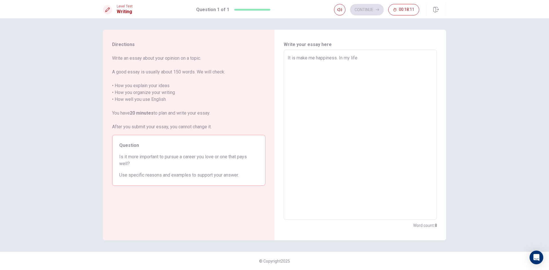
type textarea "x"
type textarea "It is make me happiness. In my life I"
type textarea "x"
type textarea "It is make me happiness. In my life I"
type textarea "x"
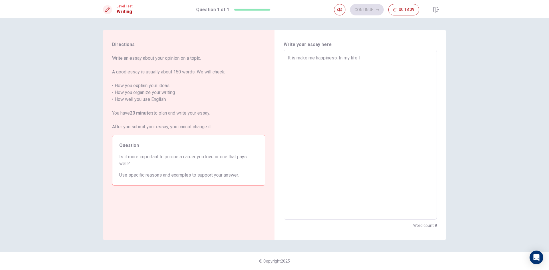
type textarea "It is make me happiness. In my life I h"
type textarea "x"
type textarea "It is make me happiness. In my life I ha"
type textarea "x"
type textarea "It is make me happiness. In my life I hav"
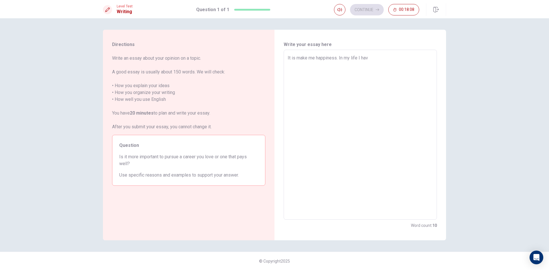
type textarea "x"
type textarea "It is make me happiness. In my life I have"
type textarea "x"
type textarea "It is make me happiness. In my life I have"
type textarea "x"
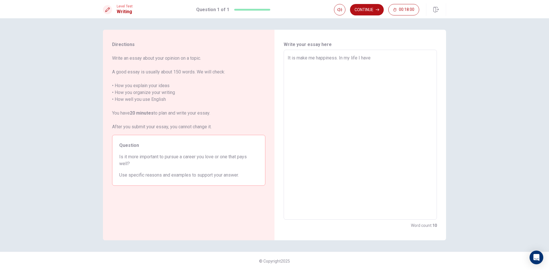
type textarea "It is make me happiness. In my life I have a"
type textarea "x"
type textarea "It is make me happiness. In my life I have a"
type textarea "x"
type textarea "It is make me happiness. In my life I have a"
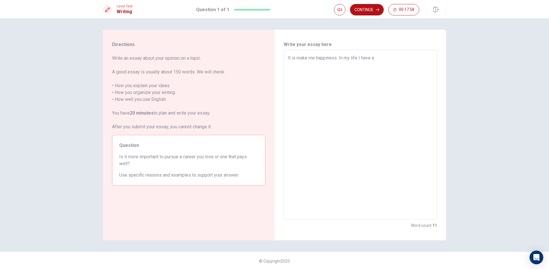
type textarea "x"
type textarea "It is make me happiness. In my life I have"
type textarea "x"
type textarea "It is make me happiness. In my life I have a"
type textarea "x"
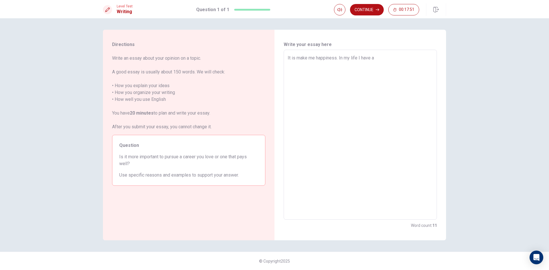
type textarea "It is make me happiness. In my life I have a"
type textarea "x"
type textarea "It is make me happiness. In my life I have a l"
type textarea "x"
type textarea "It is make me happiness. In my life I have a li"
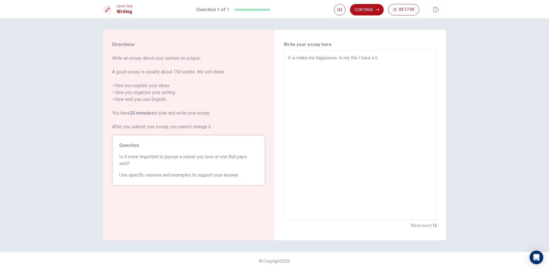
type textarea "x"
type textarea "It is make me happiness. In my life I have a lit"
type textarea "x"
type textarea "It is make me happiness. In my life I have a litt"
type textarea "x"
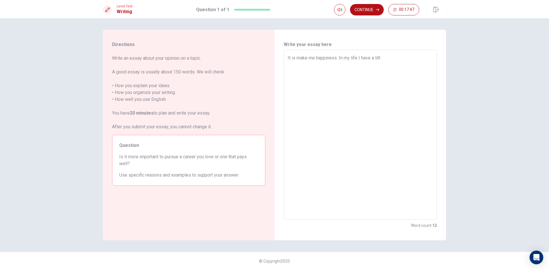
type textarea "It is make me happiness. In my life I have a litte"
type textarea "x"
type textarea "It is make me happiness. In my life I have a litter"
type textarea "x"
type textarea "It is make me happiness. In my life I have a litter"
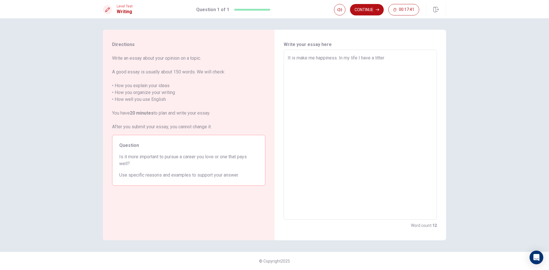
type textarea "x"
type textarea "It is make me happiness. In my life I have a litter t"
type textarea "x"
type textarea "It is make me happiness. In my life I have a litter th"
type textarea "x"
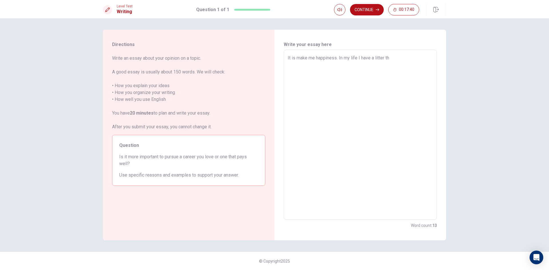
type textarea "It is make me happiness. In my life I have a litter thi"
type textarea "x"
type textarea "It is make me happiness. In my life I have a litter thin"
type textarea "x"
type textarea "It is make me happiness. In my life I have a litter thing"
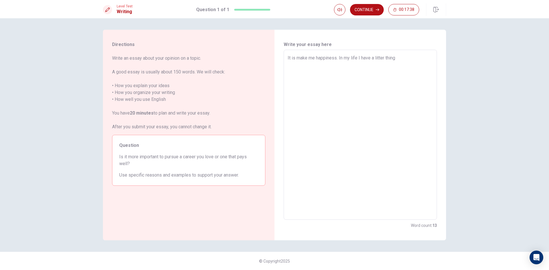
type textarea "x"
type textarea "It is make me happiness. In my life I have a litter thing"
type textarea "x"
type textarea "It is make me happiness. In my life I have a litter thing m"
type textarea "x"
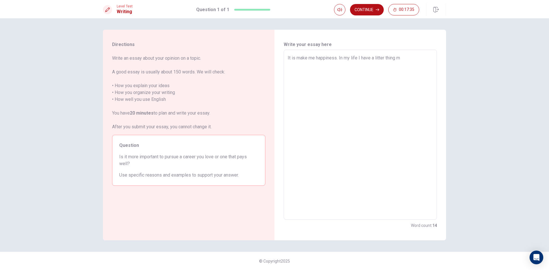
type textarea "It is make me happiness. In my life I have a litter thing ma"
type textarea "x"
type textarea "It is make me happiness. In my life I have a litter thing mak"
type textarea "x"
type textarea "It is make me happiness. In my life I have a litter thing make"
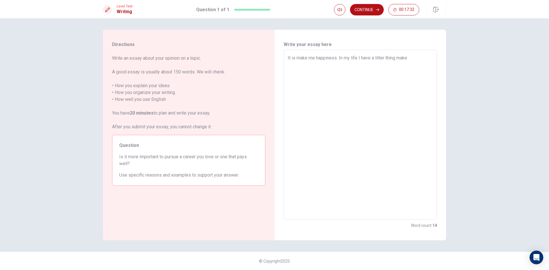
type textarea "x"
type textarea "It is make me happiness. In my life I have a litter thing makes"
type textarea "x"
type textarea "It is make me happiness. In my life I have a litter thing makes"
type textarea "x"
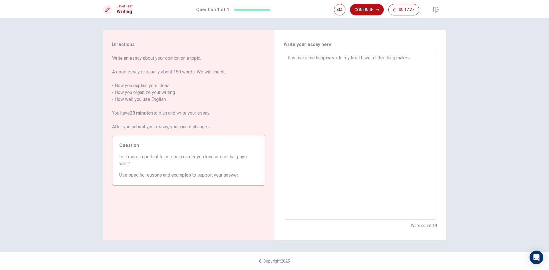
type textarea "It is make me happiness. In my life I have a litter thing makes m"
type textarea "x"
type textarea "It is make me happiness. In my life I have a litter thing makes me"
type textarea "x"
type textarea "It is make me happiness. In my life I have a litter thing makes me"
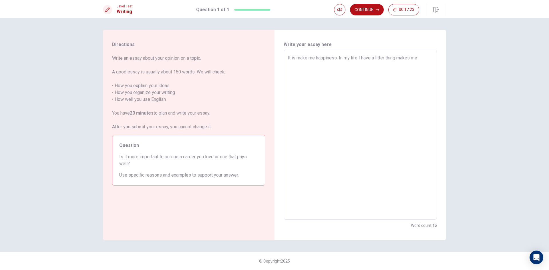
type textarea "x"
type textarea "It is make me happiness. In my life I have a litter thing makes me h"
type textarea "x"
type textarea "It is make me happiness. In my life I have a litter thing makes me ha"
type textarea "x"
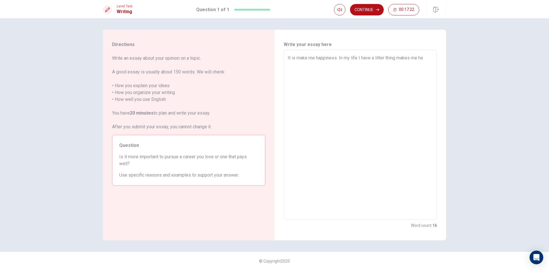
type textarea "It is make me happiness. In my life I have a litter thing makes me hap"
type textarea "x"
type textarea "It is make me happiness. In my life I have a litter thing makes me happ"
type textarea "x"
type textarea "It is make me happiness. In my life I have a litter thing makes me happy"
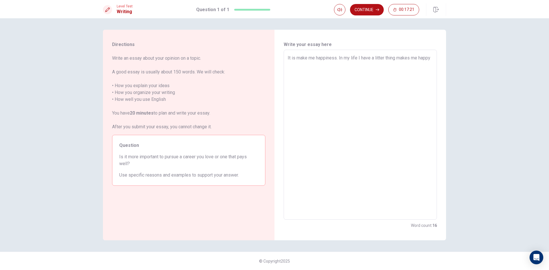
type textarea "x"
type textarea "It is make me happiness. In my life I have a litter thing makes me happy"
type textarea "x"
click at [317, 64] on textarea "It is make me happiness. In my life I have a litter thing makes me happy.I can …" at bounding box center [360, 135] width 145 height 161
click at [343, 63] on textarea "It is make me happiness. In my life I have a litter thing makes me happy.I can …" at bounding box center [360, 135] width 145 height 161
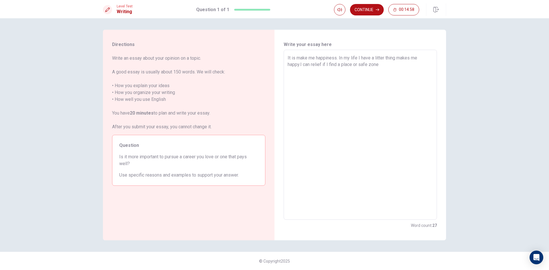
click at [340, 65] on textarea "It is make me happiness. In my life I have a litter thing makes me happy.I can …" at bounding box center [360, 135] width 145 height 161
click at [391, 66] on textarea "It is make me happiness. In my life I have a litter thing makes me happy.I can …" at bounding box center [360, 135] width 145 height 161
click at [327, 72] on textarea "It is make me happiness. In my life I have a litter thing makes me happy.I can …" at bounding box center [360, 135] width 145 height 161
click at [328, 71] on textarea "It is make me happiness. In my life I have a litter thing makes me happy.I can …" at bounding box center [360, 135] width 145 height 161
drag, startPoint x: 340, startPoint y: 70, endPoint x: 329, endPoint y: 71, distance: 11.7
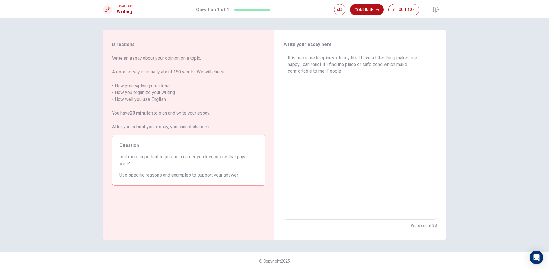
click at [329, 71] on textarea "It is make me happiness. In my life I have a litter thing makes me happy.I can …" at bounding box center [360, 135] width 145 height 161
drag, startPoint x: 345, startPoint y: 74, endPoint x: 328, endPoint y: 74, distance: 17.2
click at [328, 74] on textarea "It is make me happiness. In my life I have a litter thing makes me happy.I can …" at bounding box center [360, 135] width 145 height 161
click at [424, 73] on textarea "It is make me happiness. In my life I have a litter thing makes me happy.I can …" at bounding box center [360, 135] width 145 height 161
click at [421, 69] on textarea "It is make me happiness. In my life I have a litter thing makes me happy.I can …" at bounding box center [360, 135] width 145 height 161
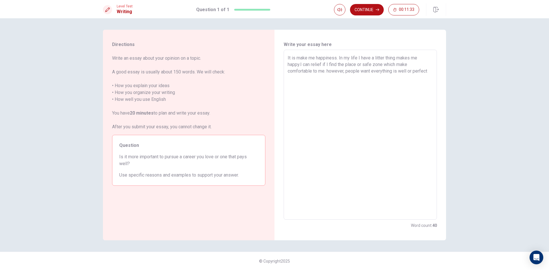
click at [434, 70] on div "It is make me happiness. In my life I have a litter thing makes me happy.I can …" at bounding box center [360, 135] width 153 height 170
click at [428, 73] on textarea "It is make me happiness. In my life I have a litter thing makes me happy.I can …" at bounding box center [360, 135] width 145 height 161
click at [371, 70] on textarea "It is make me happiness. In my life I have a litter thing makes me happy.I can …" at bounding box center [360, 135] width 145 height 161
click at [373, 73] on textarea "It is make me happiness. In my life I have a litter thing makes me happy.I can …" at bounding box center [360, 135] width 145 height 161
click at [303, 77] on textarea "It is make me happiness. In my life I have a litter thing makes me happy.I can …" at bounding box center [360, 135] width 145 height 161
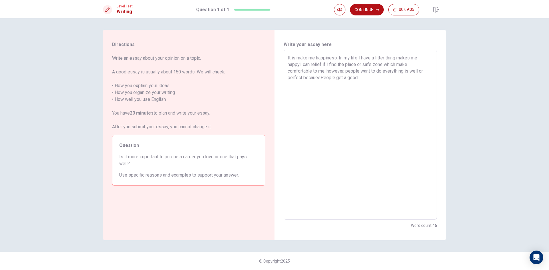
click at [335, 79] on textarea "It is make me happiness. In my life I have a litter thing makes me happy.I can …" at bounding box center [360, 135] width 145 height 161
click at [368, 79] on textarea "It is make me happiness. In my life I have a litter thing makes me happy.I can …" at bounding box center [360, 135] width 145 height 161
click at [321, 76] on textarea "It is make me happiness. In my life I have a litter thing makes me happy.I can …" at bounding box center [360, 135] width 145 height 161
click at [424, 82] on textarea "It is make me happiness. In my life I have a litter thing makes me happy.I can …" at bounding box center [360, 135] width 145 height 161
click at [377, 77] on textarea "It is make me happiness. In my life I have a litter thing makes me happy.I can …" at bounding box center [360, 135] width 145 height 161
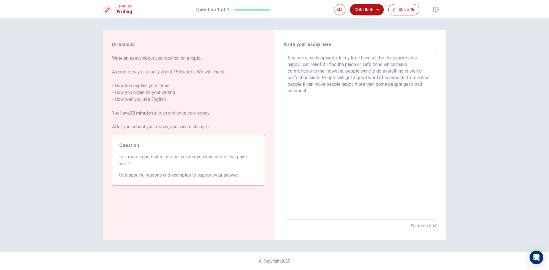
click at [323, 94] on textarea "It is make me happiness. In my life I have a litter thing makes me happy.I can …" at bounding box center [360, 135] width 145 height 161
click at [393, 91] on textarea "It is make me happiness. In my life I have a litter thing makes me happy.I can …" at bounding box center [360, 135] width 145 height 161
click at [406, 91] on textarea "It is make me happiness. In my life I have a litter thing makes me happy.I can …" at bounding box center [360, 135] width 145 height 161
click at [294, 97] on textarea "It is make me happiness. In my life I have a litter thing makes me happy.I can …" at bounding box center [360, 135] width 145 height 161
click at [320, 100] on textarea "It is make me happiness. In my life I have a litter thing makes me happy.I can …" at bounding box center [360, 135] width 145 height 161
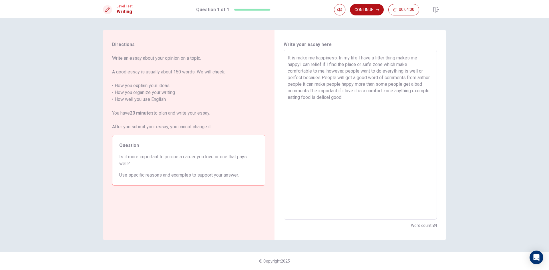
click at [350, 98] on textarea "It is make me happiness. In my life I have a litter thing makes me happy.I can …" at bounding box center [360, 135] width 145 height 161
click at [384, 98] on textarea "It is make me happiness. In my life I have a litter thing makes me happy.I can …" at bounding box center [360, 135] width 145 height 161
click at [387, 98] on textarea "It is make me happiness. In my life I have a litter thing makes me happy.I can …" at bounding box center [360, 135] width 145 height 161
click at [405, 111] on textarea "It is make me happiness. In my life I have a litter thing makes me happy.I can …" at bounding box center [360, 135] width 145 height 161
click at [389, 98] on textarea "It is make me happiness. In my life I have a litter thing makes me happy.I can …" at bounding box center [360, 135] width 145 height 161
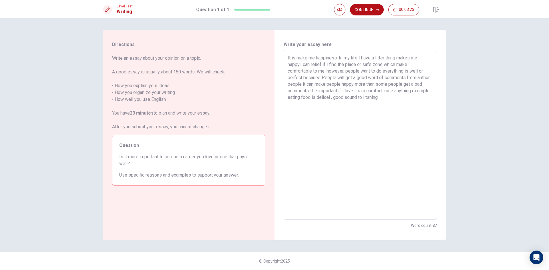
drag, startPoint x: 408, startPoint y: 94, endPoint x: 409, endPoint y: 89, distance: 4.9
click at [408, 93] on textarea "It is make me happiness. In my life I have a litter thing makes me happy.I can …" at bounding box center [360, 135] width 145 height 161
click at [387, 97] on textarea "It is make me happiness. In my life I have a litter thing makes me happy.I can …" at bounding box center [360, 135] width 145 height 161
click at [385, 98] on textarea "It is make me happiness. In my life I have a litter thing makes me happy.I can …" at bounding box center [360, 135] width 145 height 161
click at [387, 98] on textarea "It is make me happiness. In my life I have a litter thing makes me happy.I can …" at bounding box center [360, 135] width 145 height 161
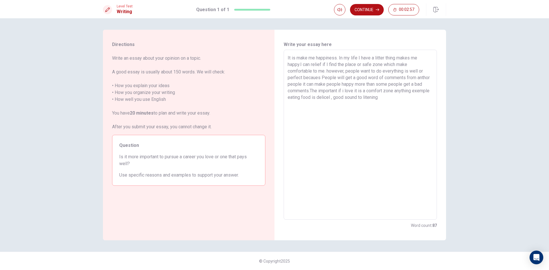
click at [384, 98] on textarea "It is make me happiness. In my life I have a litter thing makes me happy.I can …" at bounding box center [360, 135] width 145 height 161
click at [403, 96] on textarea "It is make me happiness. In my life I have a litter thing makes me happy.I can …" at bounding box center [360, 135] width 145 height 161
click at [400, 97] on textarea "It is make me happiness. In my life I have a litter thing makes me happy.I can …" at bounding box center [360, 135] width 145 height 161
click at [399, 100] on textarea "It is make me happiness. In my life I have a litter thing makes me happy.I can …" at bounding box center [360, 135] width 145 height 161
click at [416, 98] on textarea "It is make me happiness. In my life I have a litter thing makes me happy.I can …" at bounding box center [360, 135] width 145 height 161
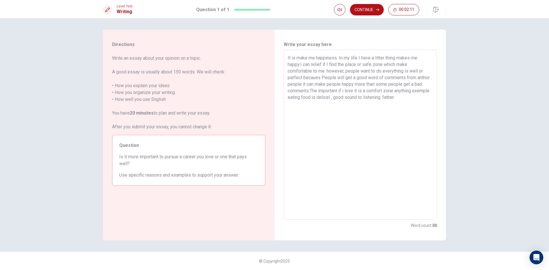
drag, startPoint x: 415, startPoint y: 98, endPoint x: 402, endPoint y: 100, distance: 13.3
click at [402, 100] on textarea "It is make me happiness. In my life I have a litter thing makes me happy.I can …" at bounding box center [360, 135] width 145 height 161
click at [360, 105] on textarea "It is make me happiness. In my life I have a litter thing makes me happy.I can …" at bounding box center [360, 135] width 145 height 161
click at [372, 102] on textarea "It is make me happiness. In my life I have a litter thing makes me happy.I can …" at bounding box center [360, 135] width 145 height 161
click at [394, 103] on textarea "It is make me happiness. In my life I have a litter thing makes me happy.I can …" at bounding box center [360, 135] width 145 height 161
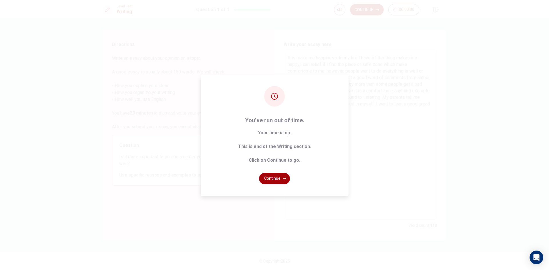
click at [280, 177] on button "Continue" at bounding box center [274, 178] width 31 height 11
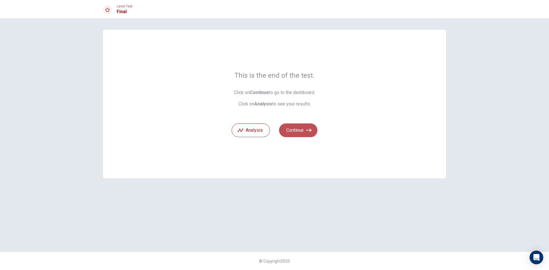
click at [297, 130] on button "Continue" at bounding box center [298, 131] width 38 height 14
